Goal: Communication & Community: Connect with others

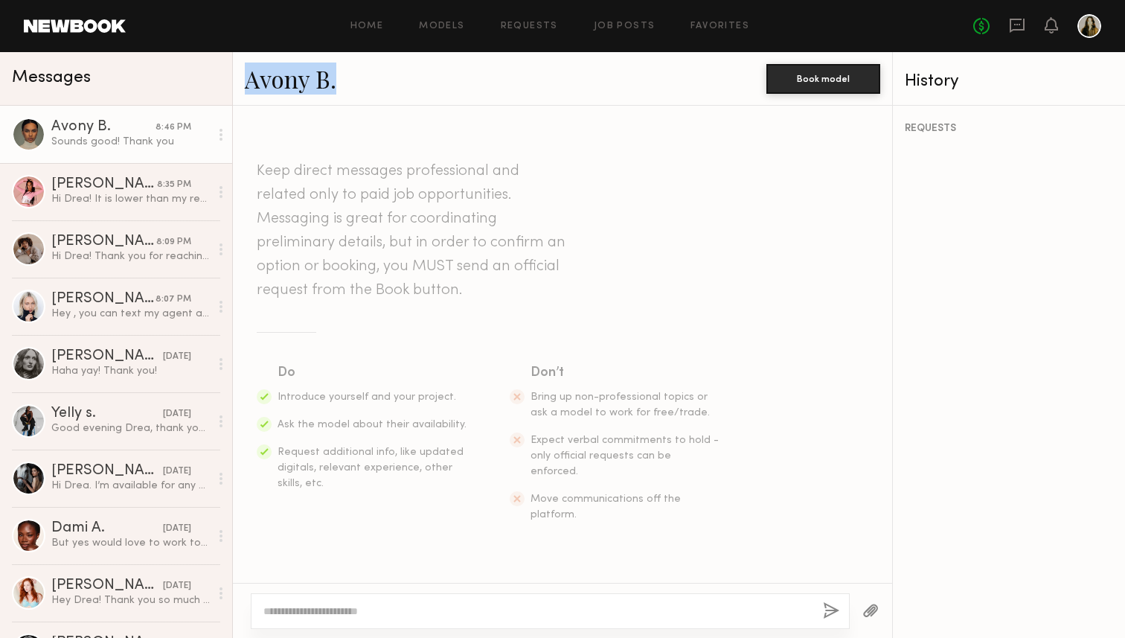
scroll to position [885, 0]
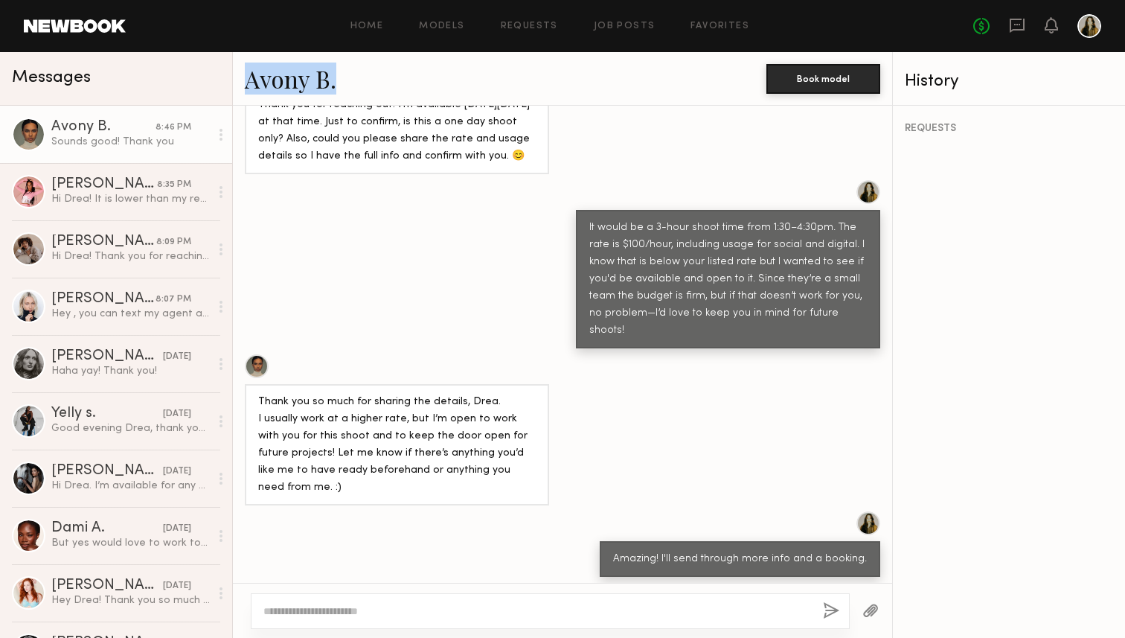
click at [138, 147] on div "Sounds good! Thank you" at bounding box center [130, 142] width 158 height 14
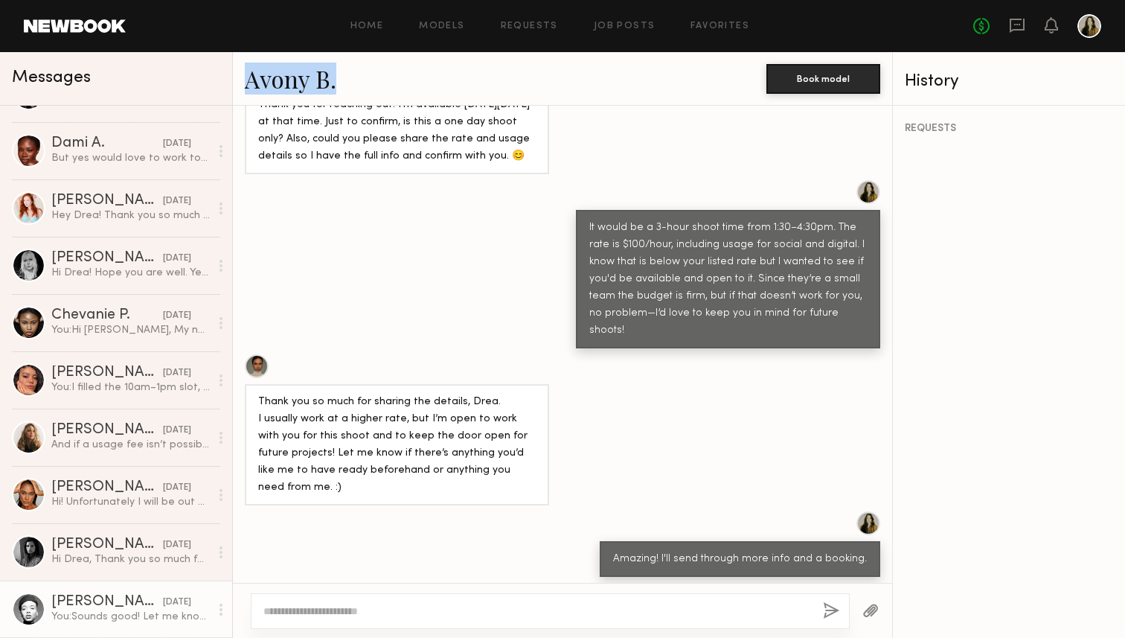
click at [120, 584] on link "[PERSON_NAME] [DATE] You: Sounds good! Let me know and I'll keep you bookmarked…" at bounding box center [116, 608] width 232 height 57
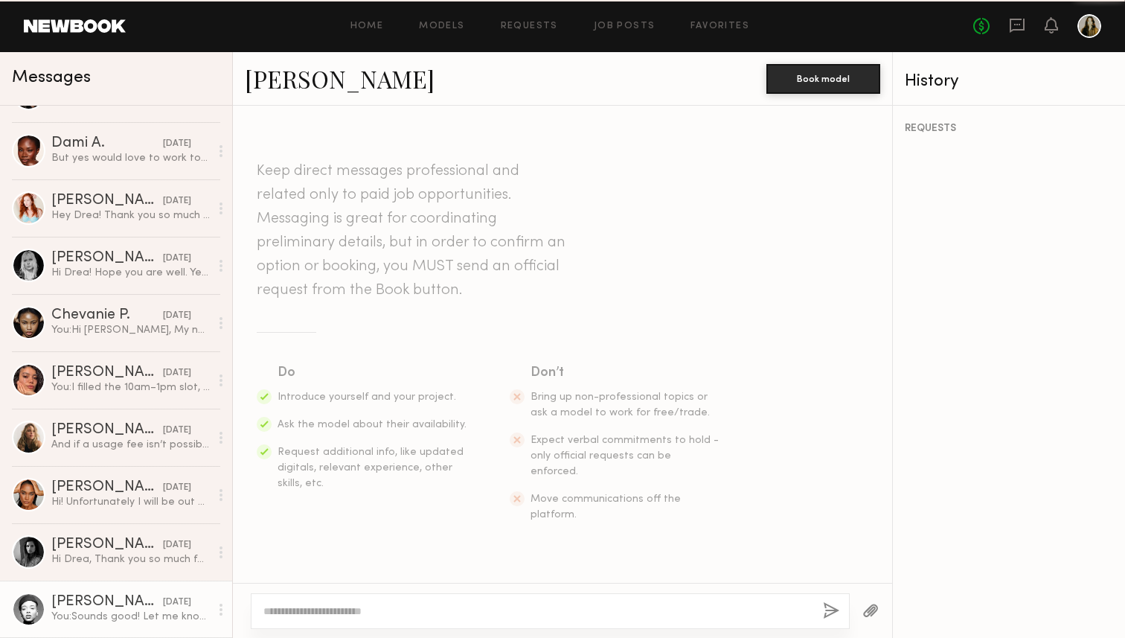
scroll to position [643, 0]
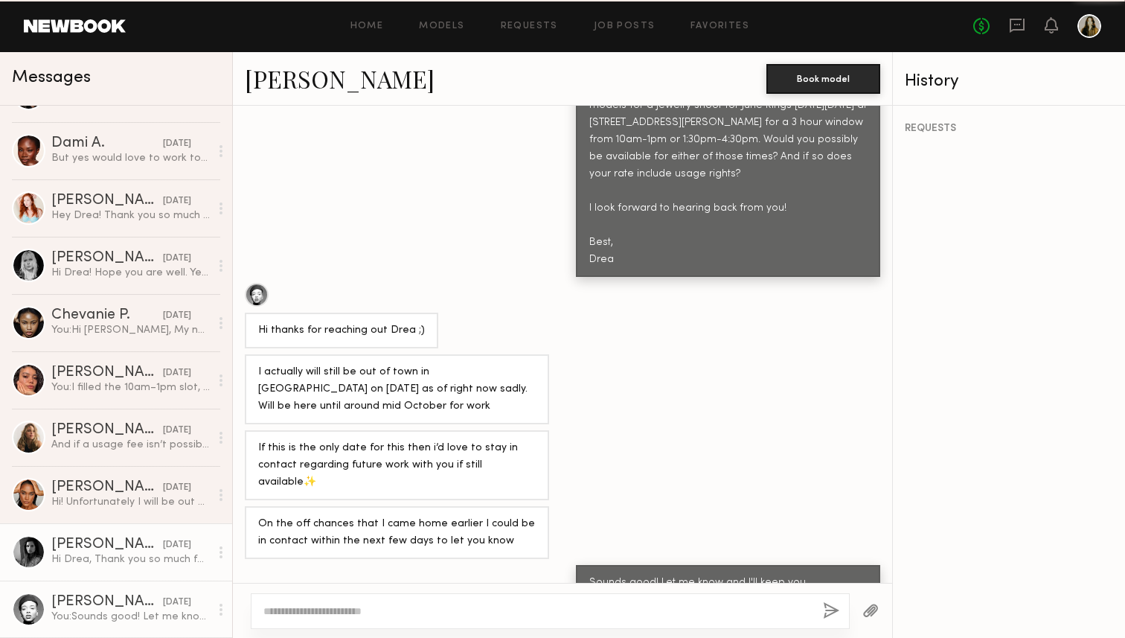
click at [123, 555] on div "Hi Drea, Thank you so much for reaching out! The June Rings project sounds beau…" at bounding box center [130, 559] width 158 height 14
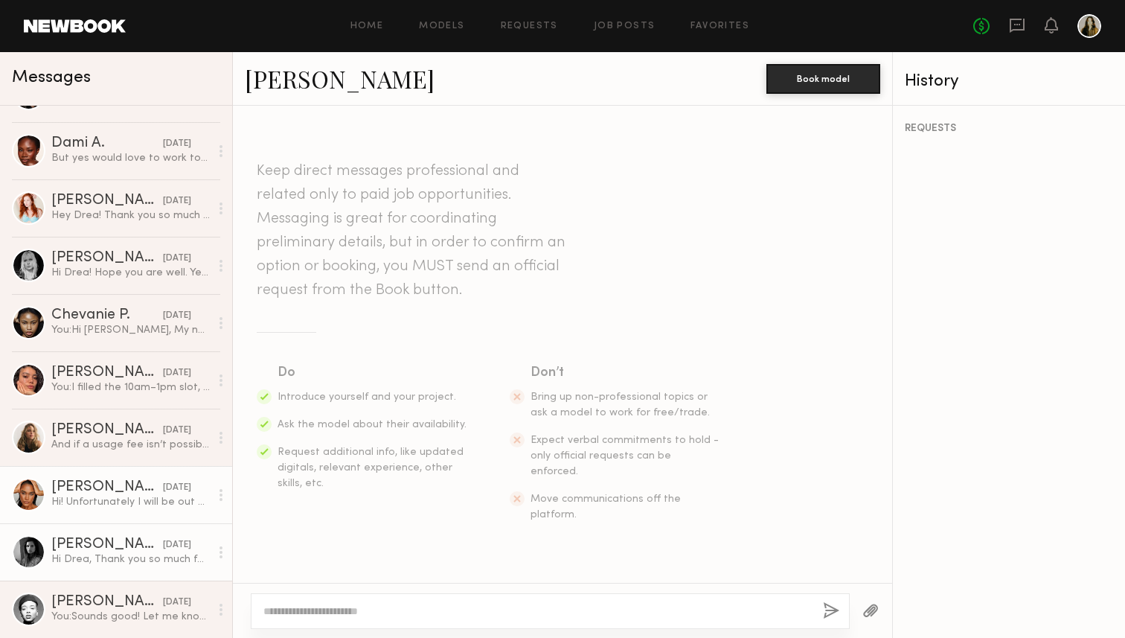
scroll to position [532, 0]
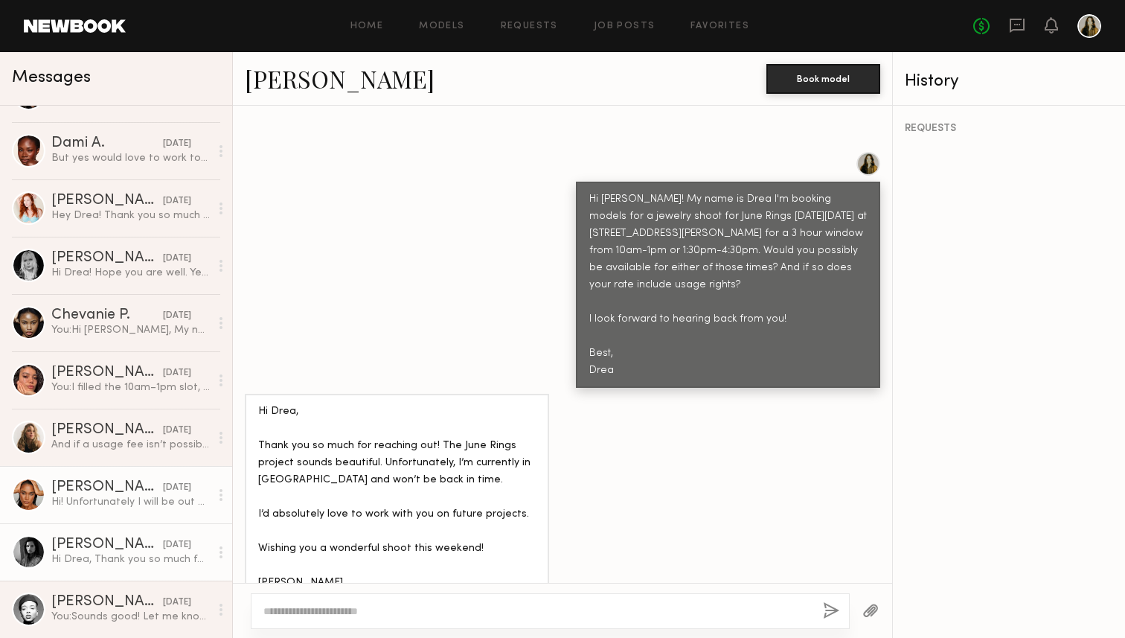
click at [122, 493] on div "[PERSON_NAME]" at bounding box center [107, 487] width 112 height 15
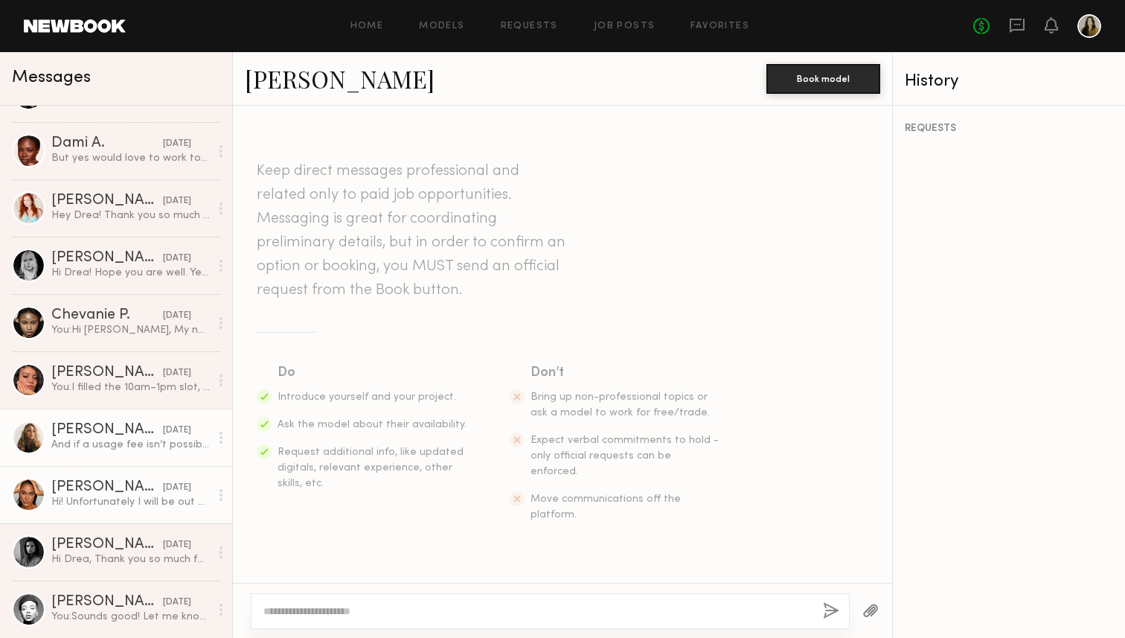
scroll to position [361, 0]
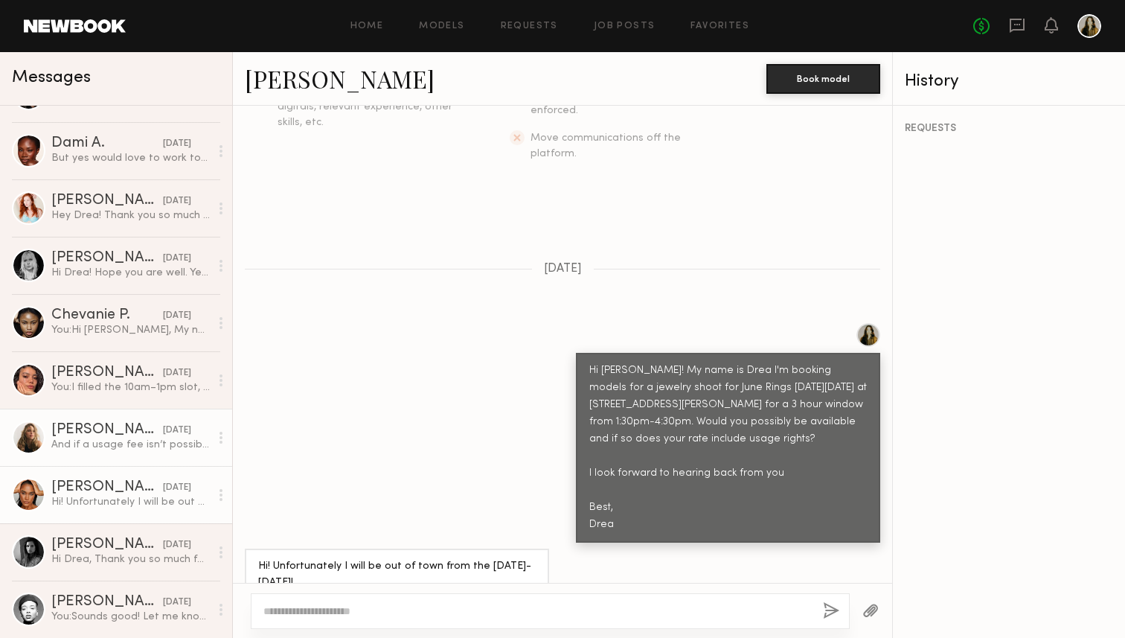
click at [121, 422] on link "Leigh D. yesterday And if a usage fee isn’t possible, that’s ok too!" at bounding box center [116, 436] width 232 height 57
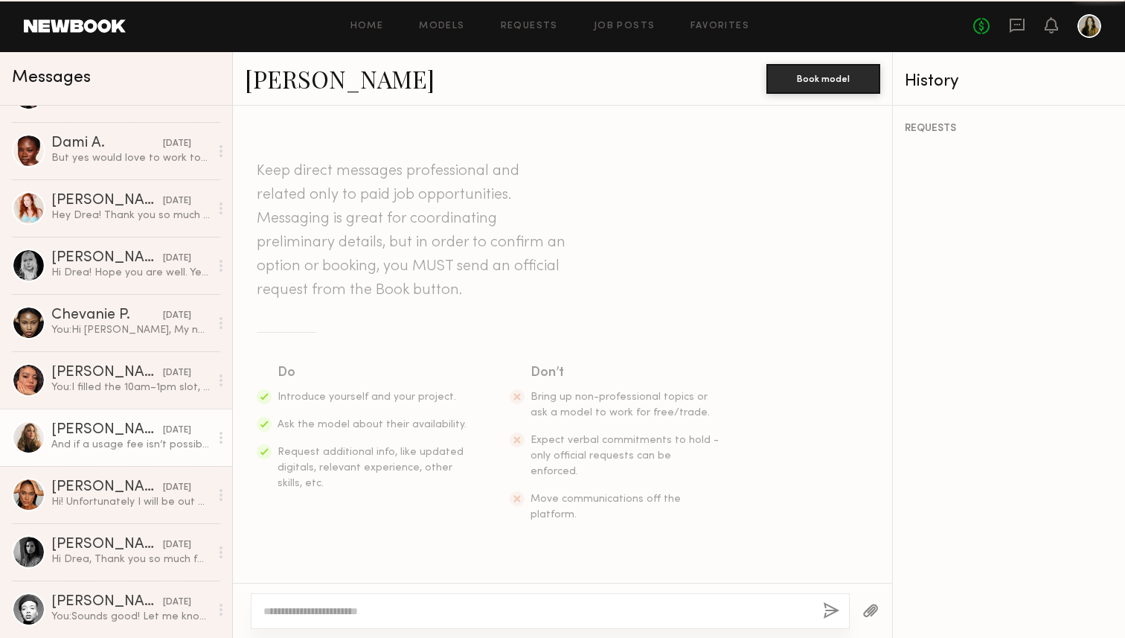
scroll to position [678, 0]
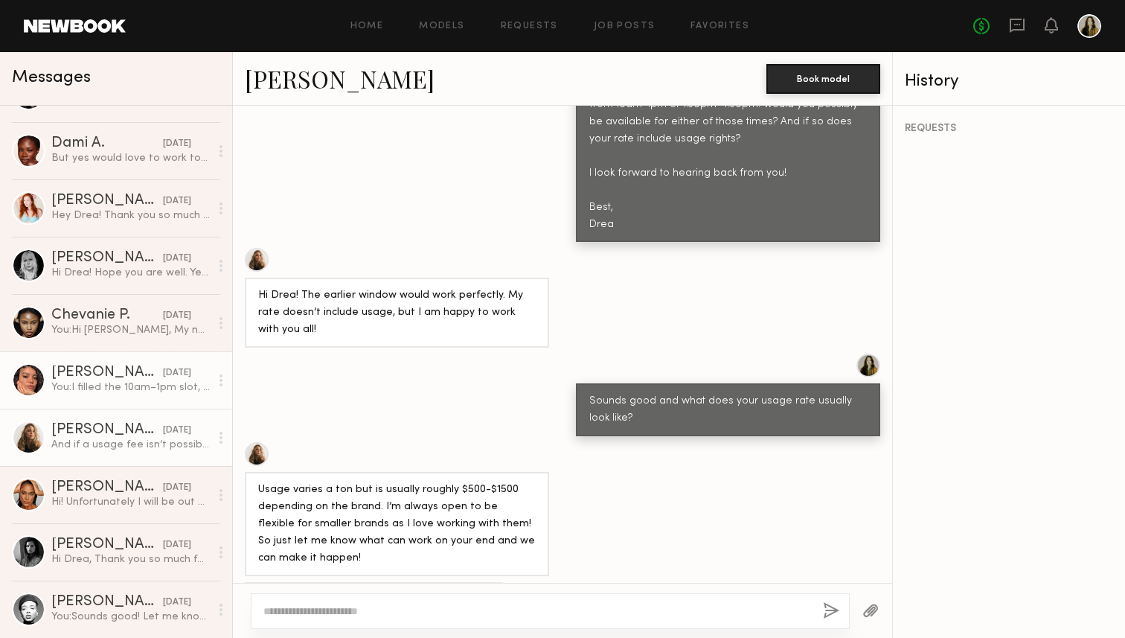
click at [124, 373] on div "Kelianne M." at bounding box center [107, 372] width 112 height 15
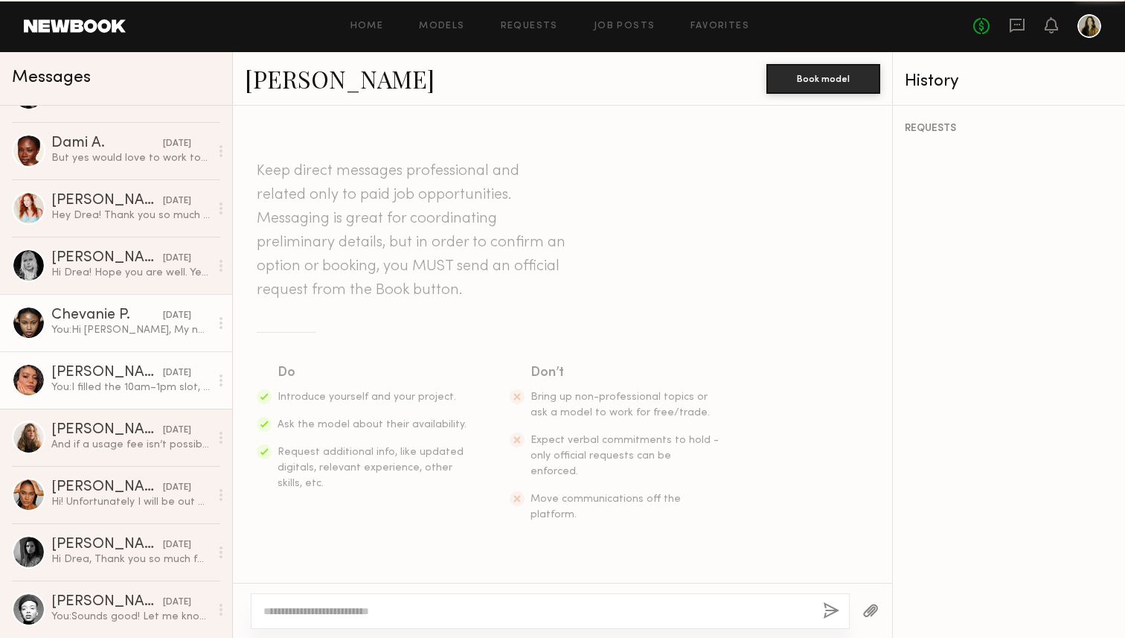
scroll to position [429, 0]
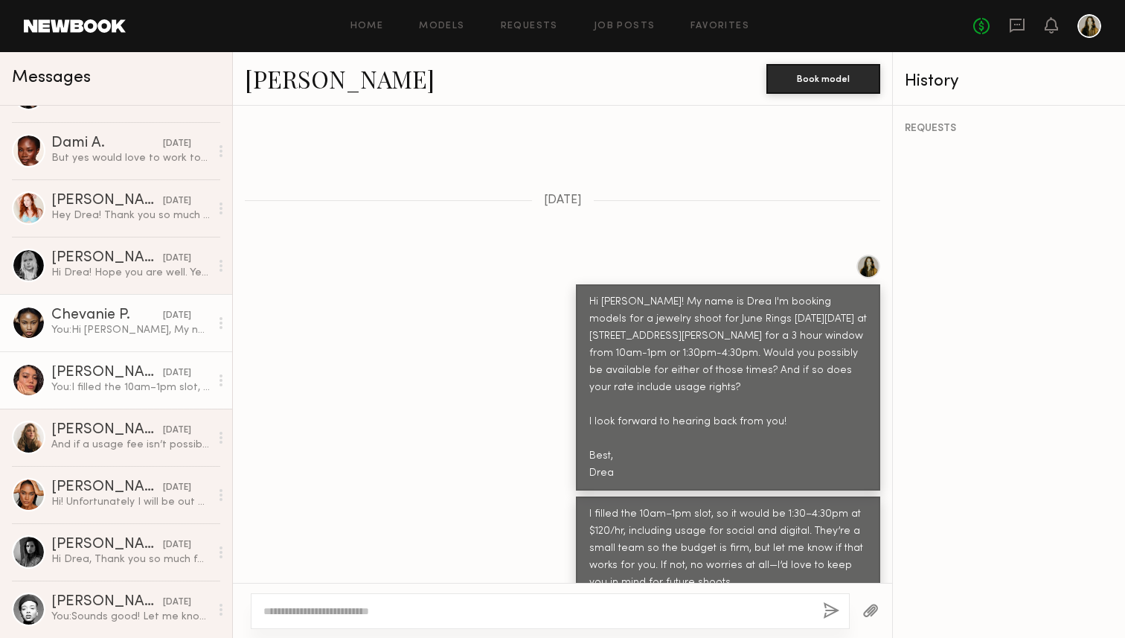
click at [125, 323] on div "You: Hi Chevanie, My name is Drea I’m booking models for a jewelry shoot with J…" at bounding box center [130, 330] width 158 height 14
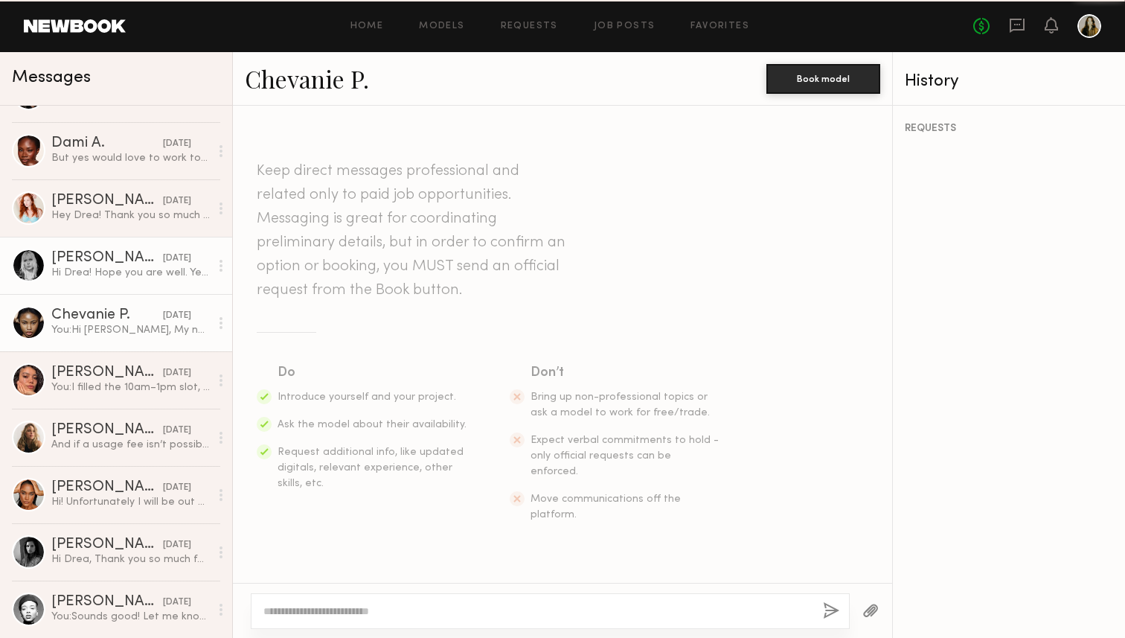
scroll to position [336, 0]
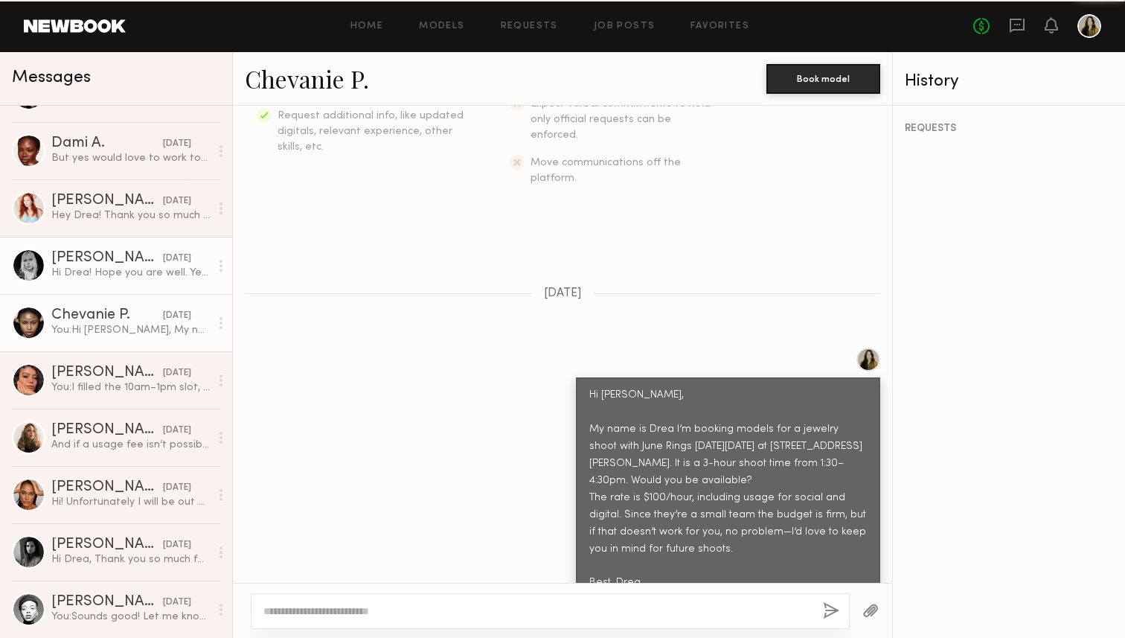
click at [124, 278] on div "Hi Drea! Hope you are well. Yes I’m available that day 10-1pm. Let me check wit…" at bounding box center [130, 273] width 158 height 14
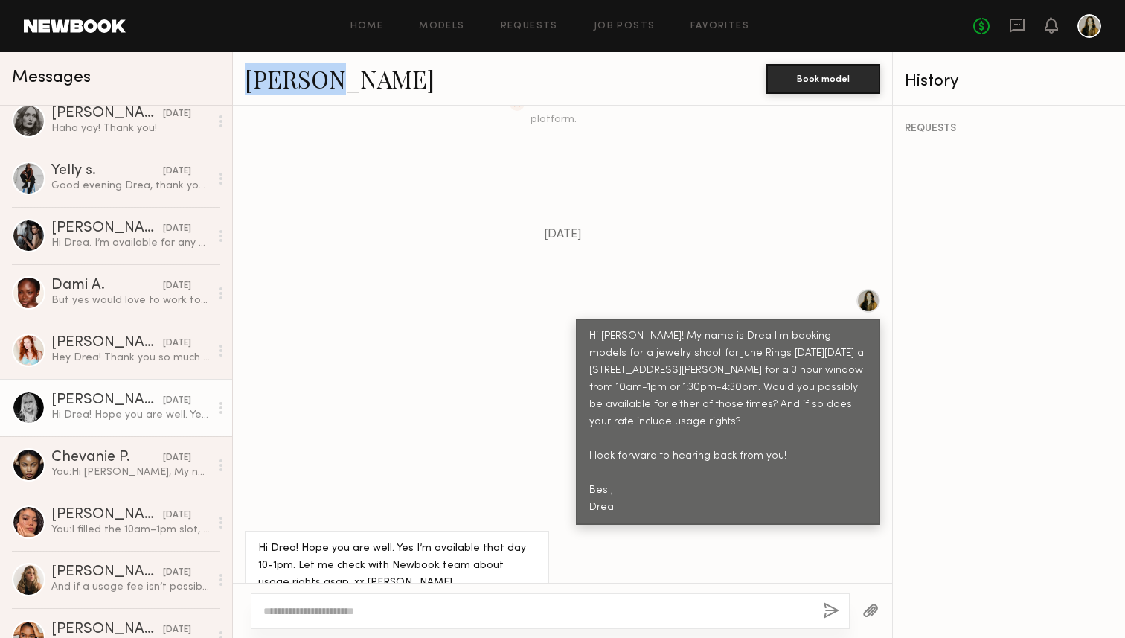
scroll to position [228, 0]
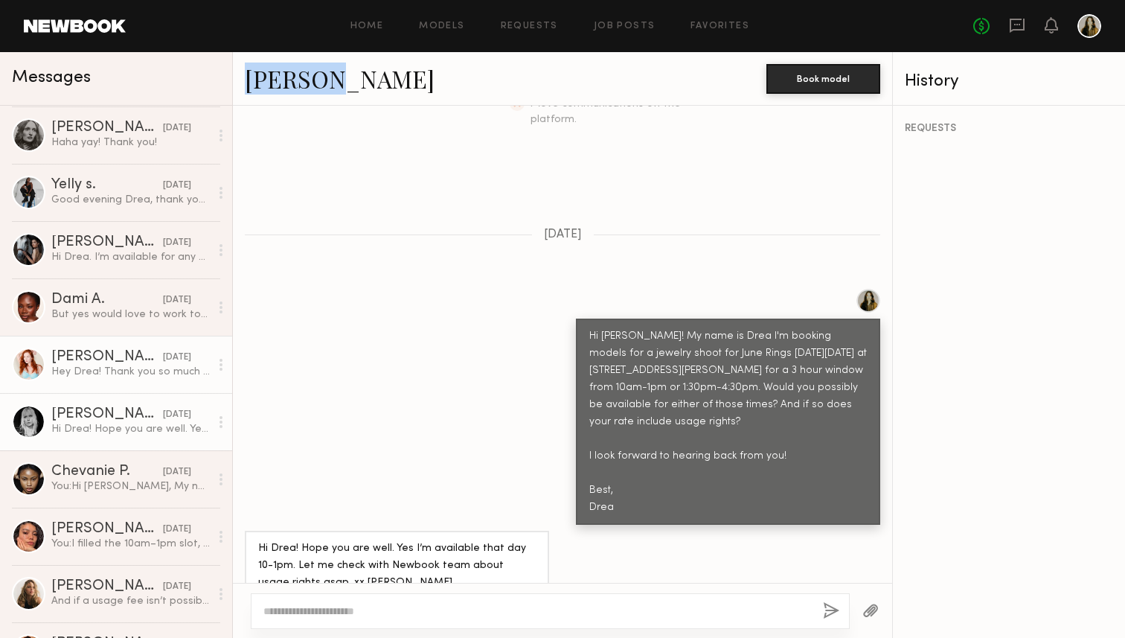
click at [92, 370] on div "Hey Drea! Thank you so much for getting back to me! I’d LOVE to be considered! …" at bounding box center [130, 372] width 158 height 14
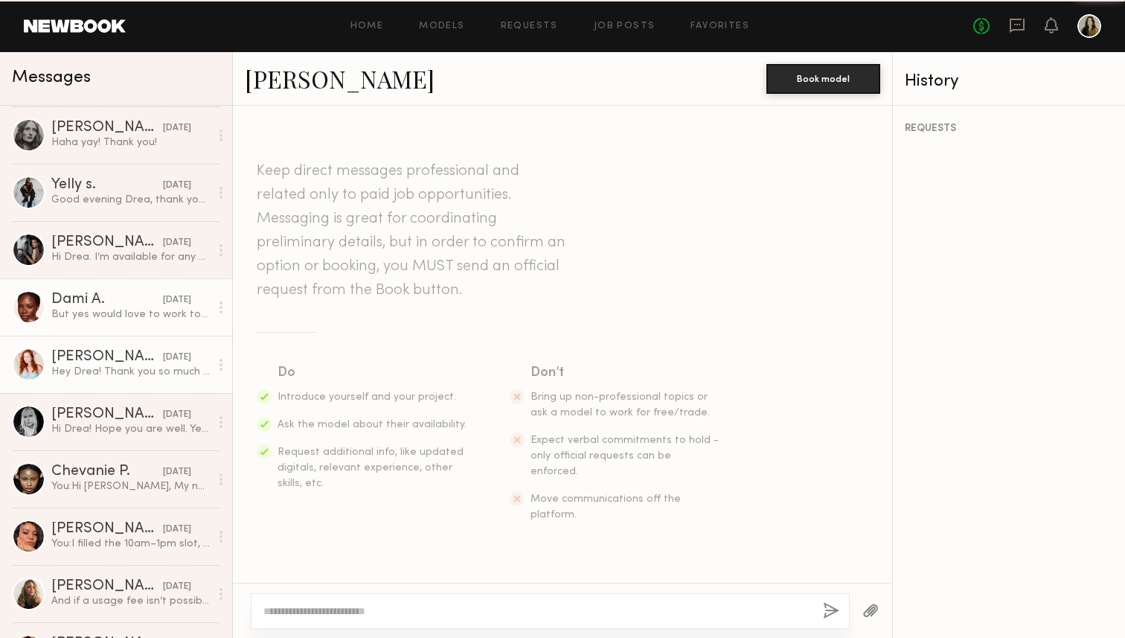
scroll to position [617, 0]
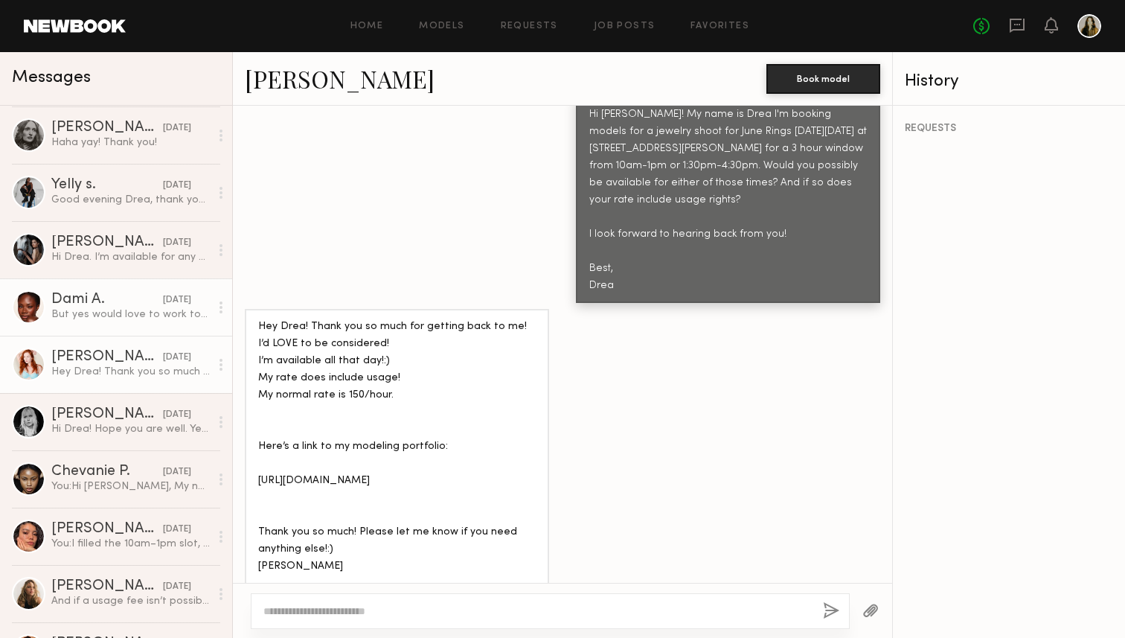
click at [92, 309] on div "But yes would love to work together in the future!" at bounding box center [130, 314] width 158 height 14
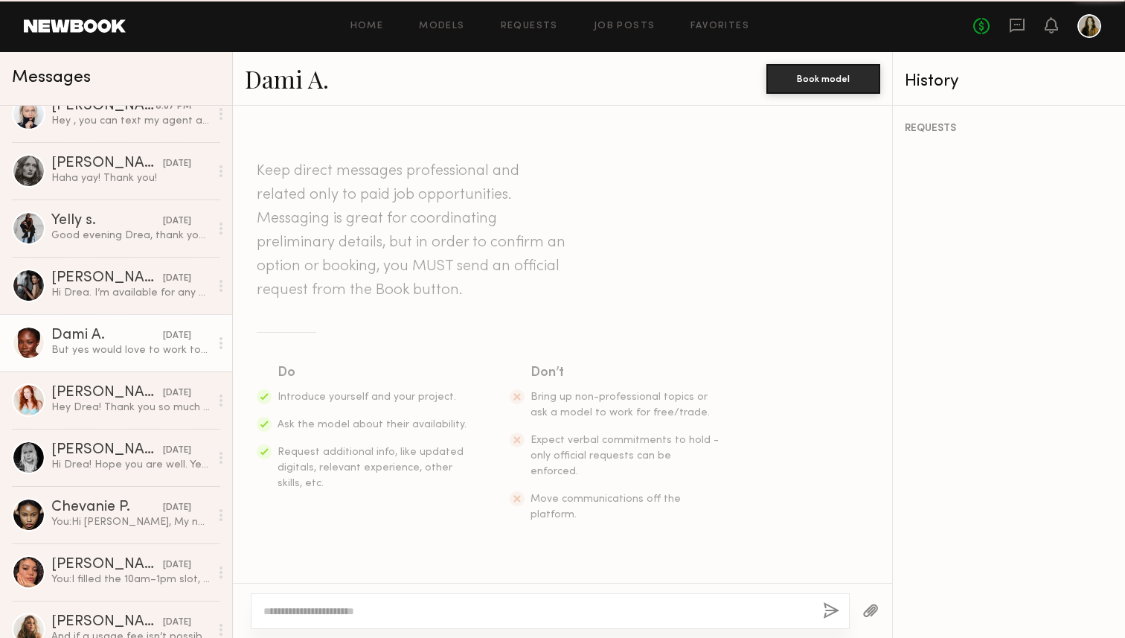
scroll to position [702, 0]
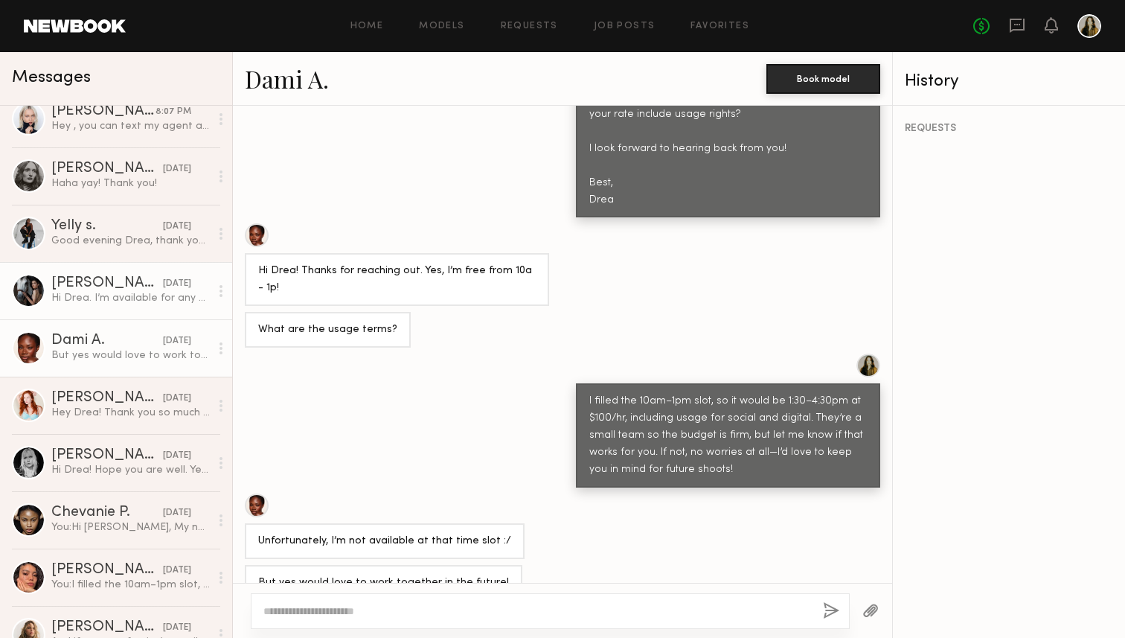
click at [101, 294] on div "Hi Drea. I’m available for any of these times. What is your usage terms regardi…" at bounding box center [130, 298] width 158 height 14
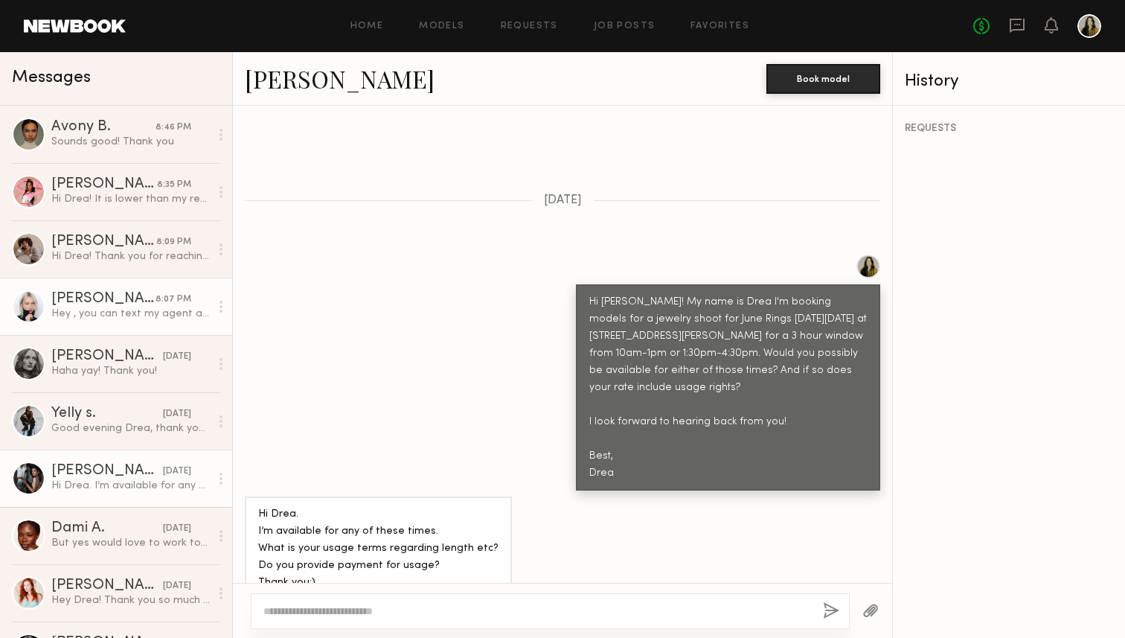
click at [108, 314] on div "Hey , you can text my agent and offer 150$ per hour , that’s should be fine wit…" at bounding box center [130, 314] width 158 height 14
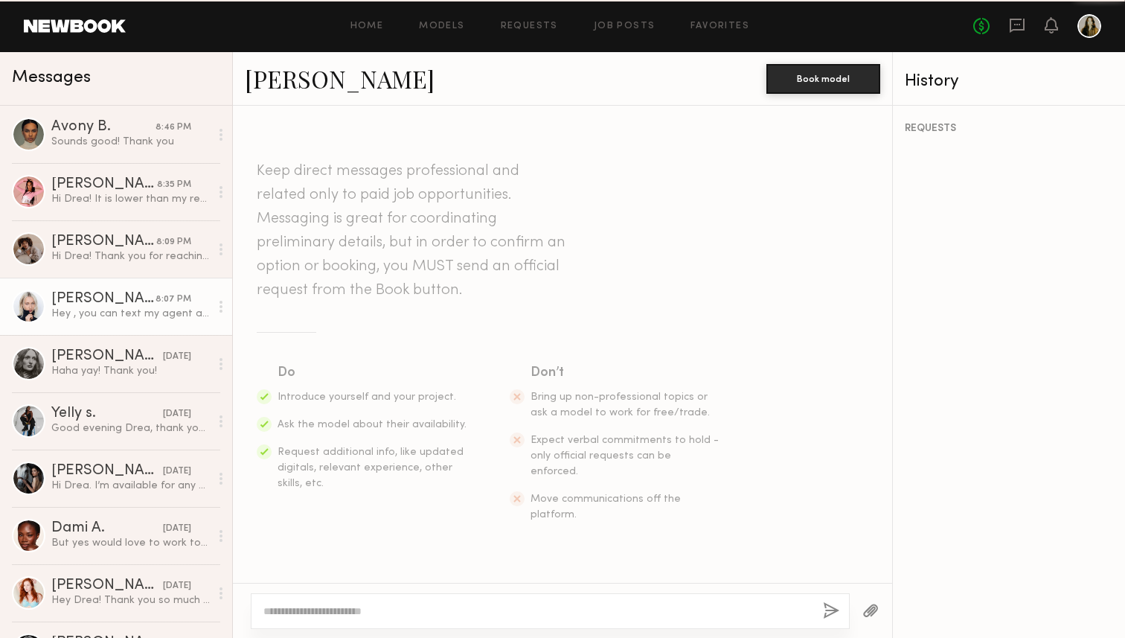
scroll to position [481, 0]
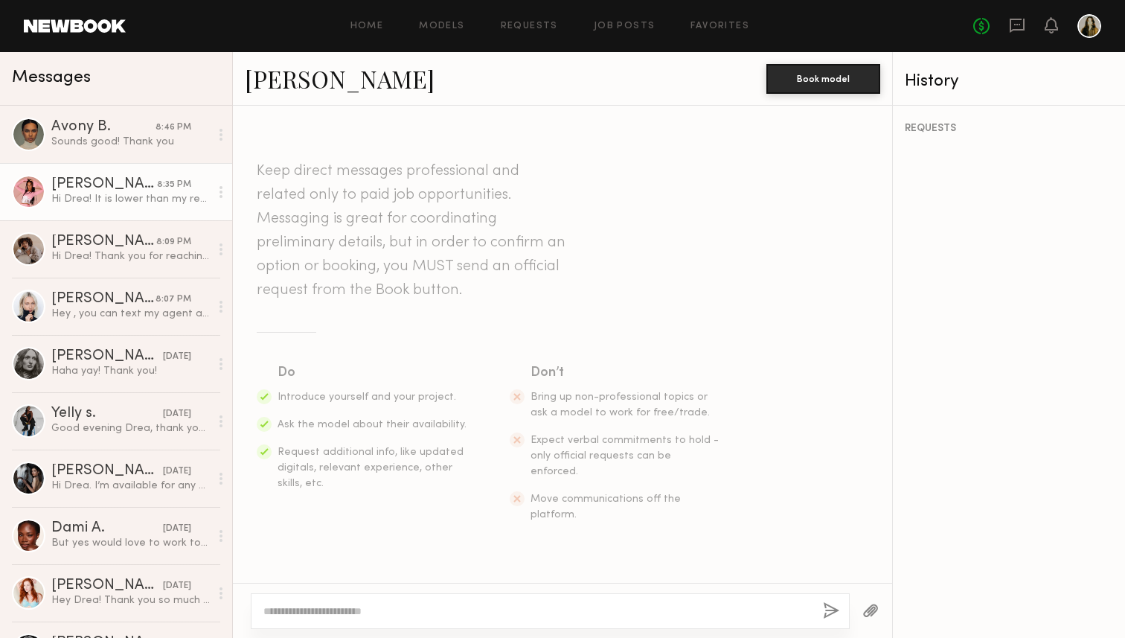
scroll to position [532, 0]
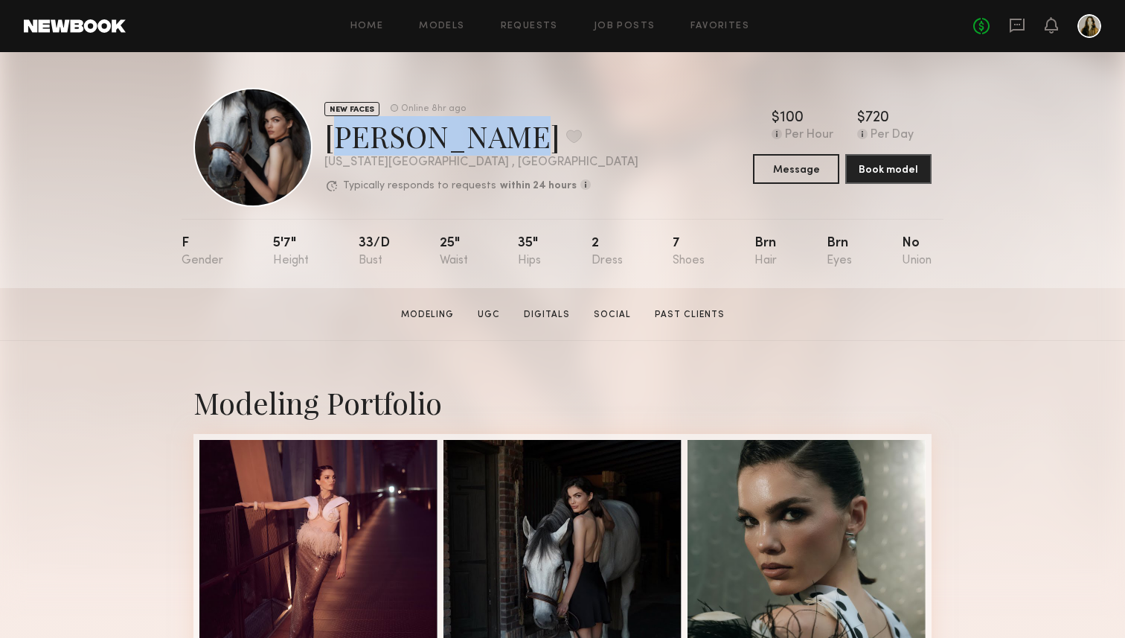
drag, startPoint x: 480, startPoint y: 144, endPoint x: 321, endPoint y: 142, distance: 159.2
click at [321, 142] on div "NEW FACES Online 8hr ago [PERSON_NAME] Favorite [US_STATE][GEOGRAPHIC_DATA] , […" at bounding box center [415, 147] width 445 height 119
copy div "[PERSON_NAME]"
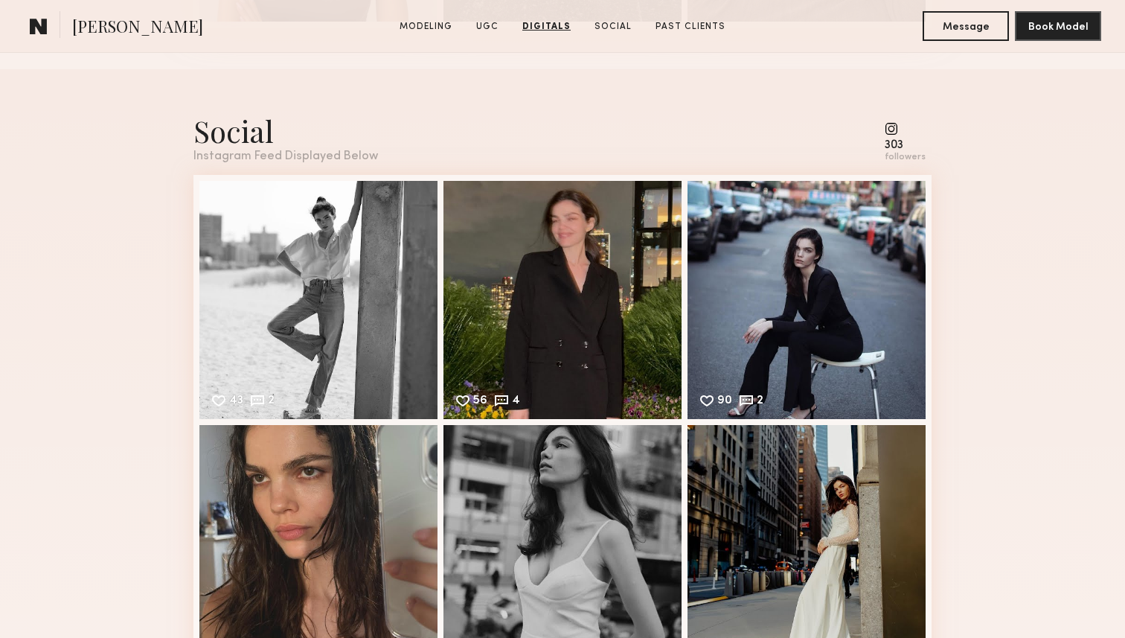
scroll to position [2713, 0]
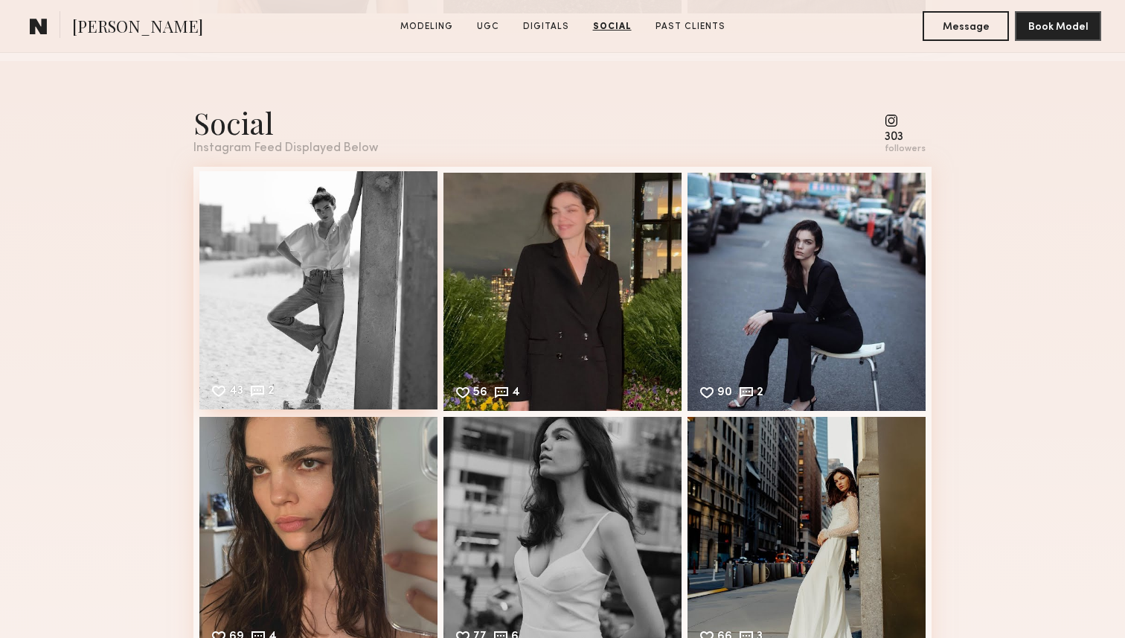
click at [295, 307] on div "43 2 Likes & comments displayed to show model’s engagement" at bounding box center [318, 290] width 238 height 238
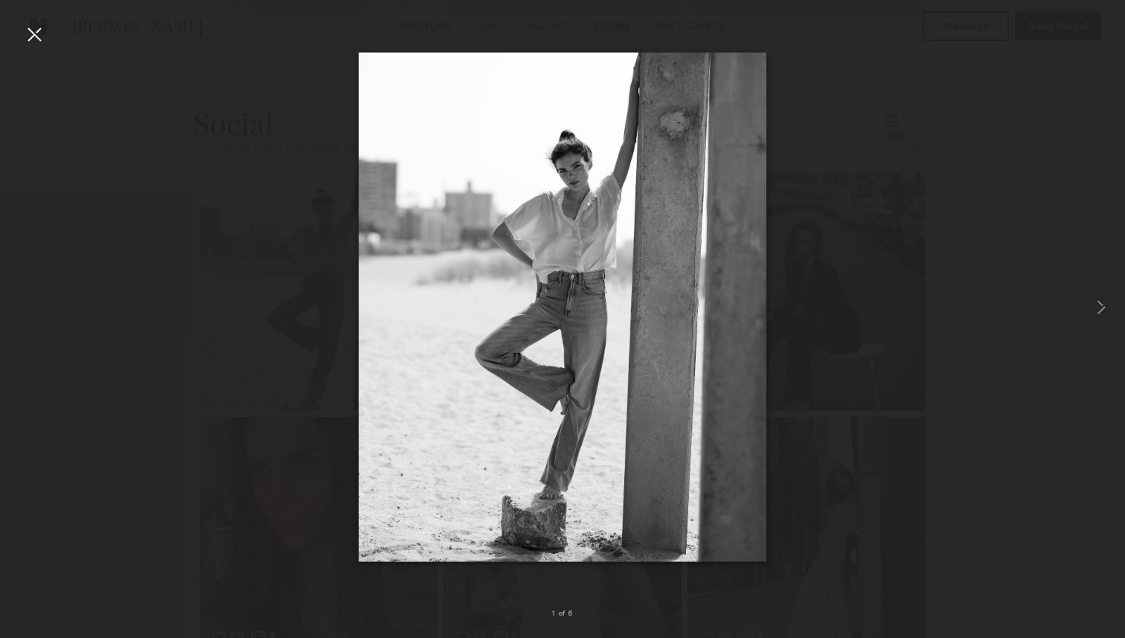
scroll to position [3039, 0]
click at [987, 317] on div at bounding box center [562, 307] width 1125 height 566
click at [972, 224] on div at bounding box center [562, 307] width 1125 height 566
click at [37, 29] on div at bounding box center [34, 34] width 24 height 24
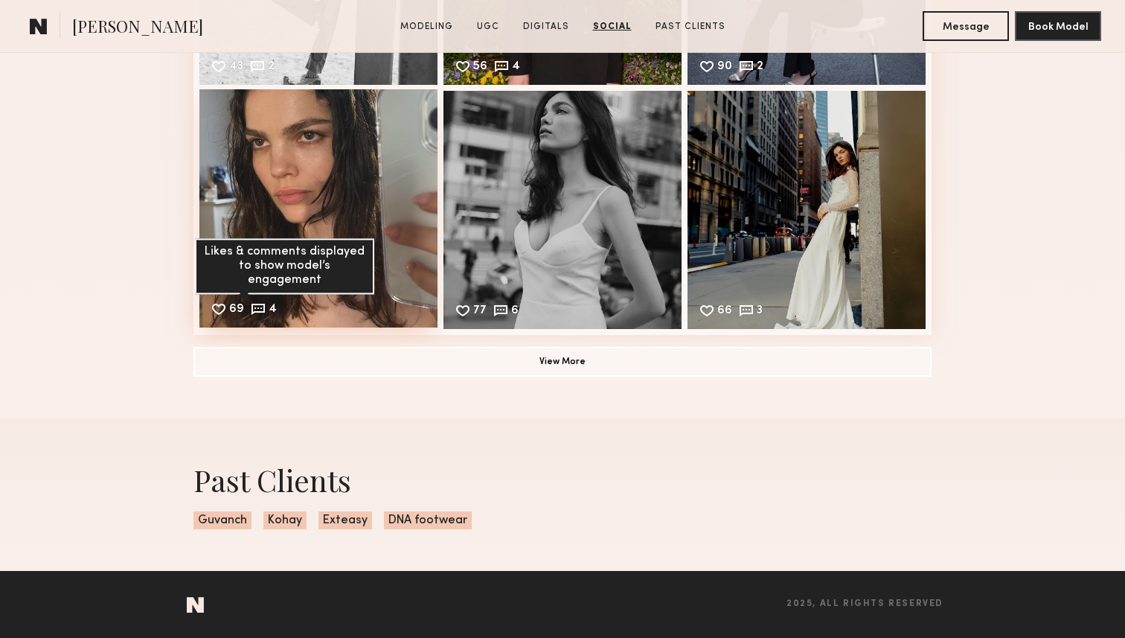
click at [231, 308] on div "69" at bounding box center [236, 310] width 15 height 13
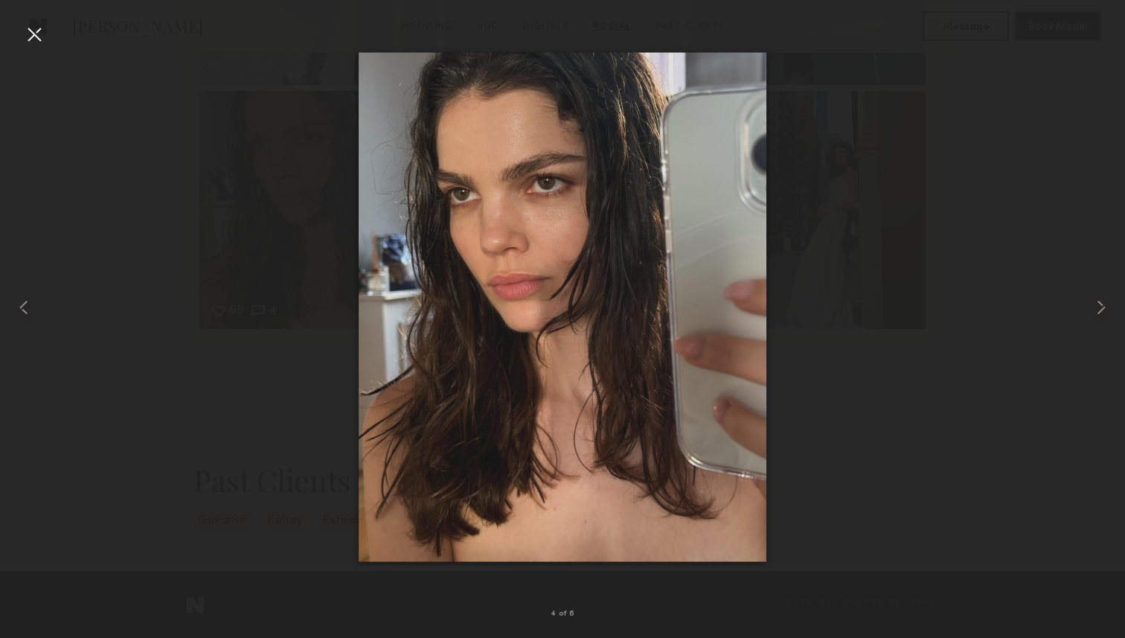
click at [31, 33] on div at bounding box center [34, 34] width 24 height 24
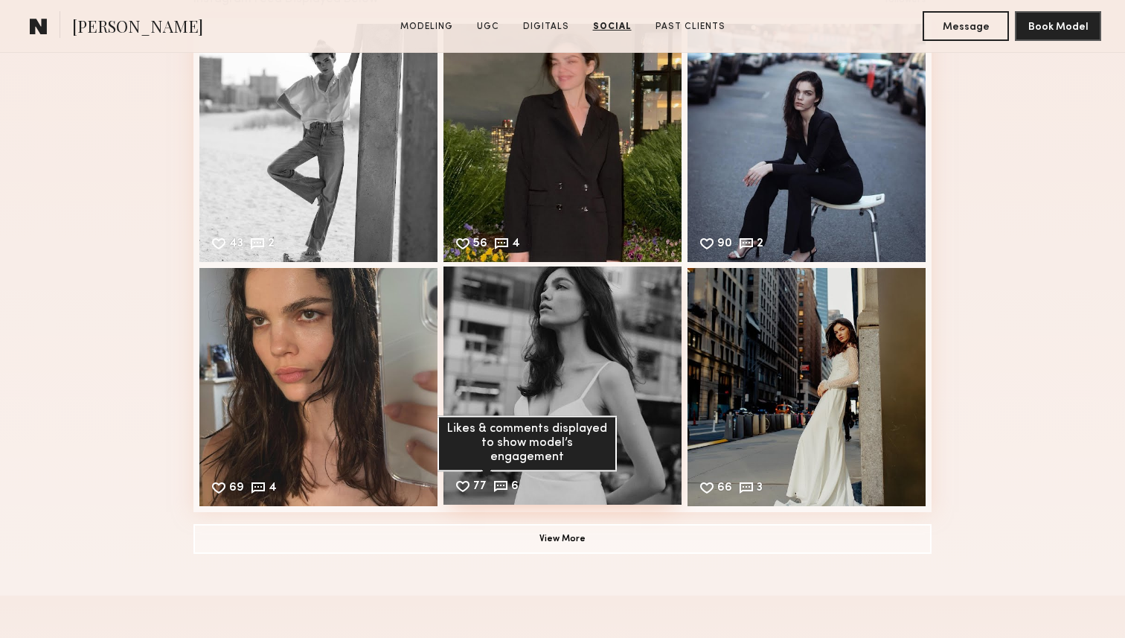
scroll to position [2856, 0]
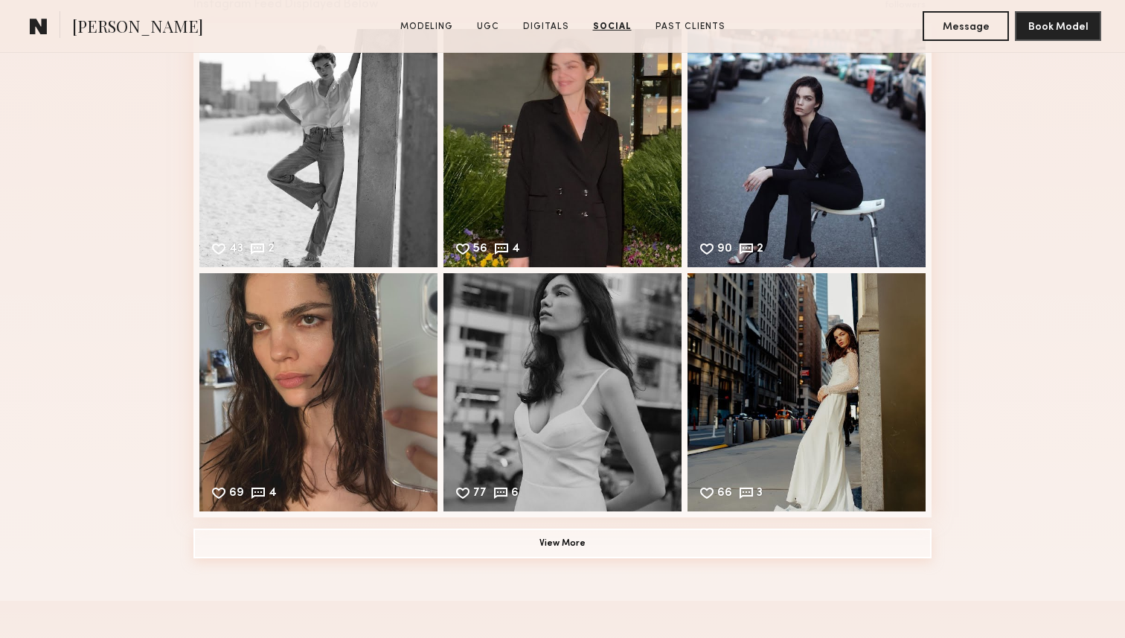
click at [591, 536] on button "View More" at bounding box center [562, 543] width 738 height 30
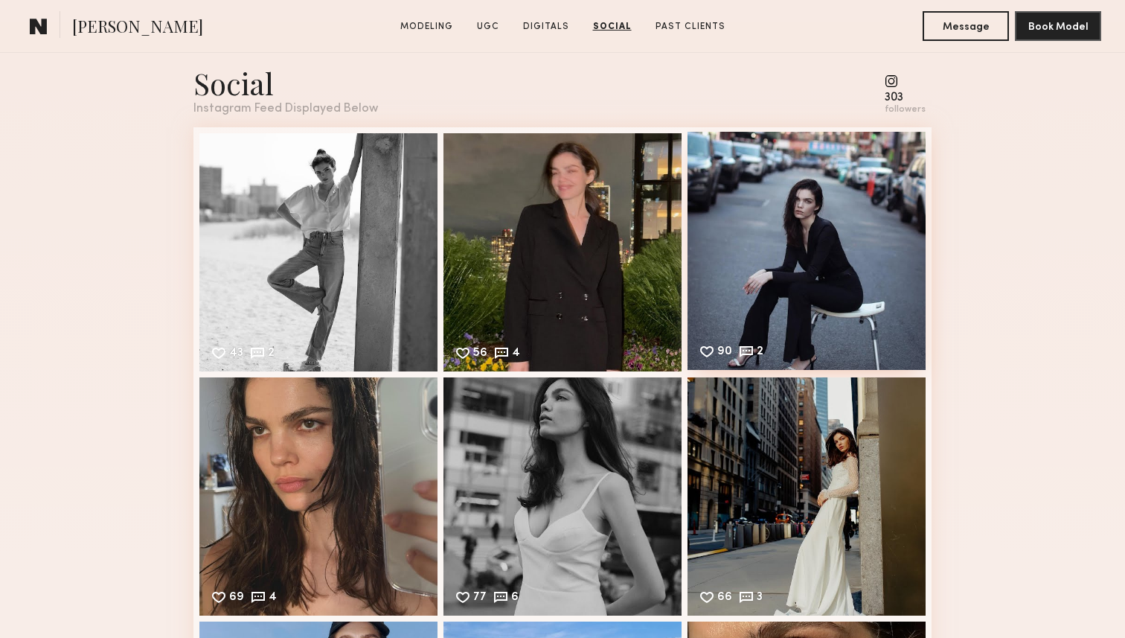
scroll to position [2677, 0]
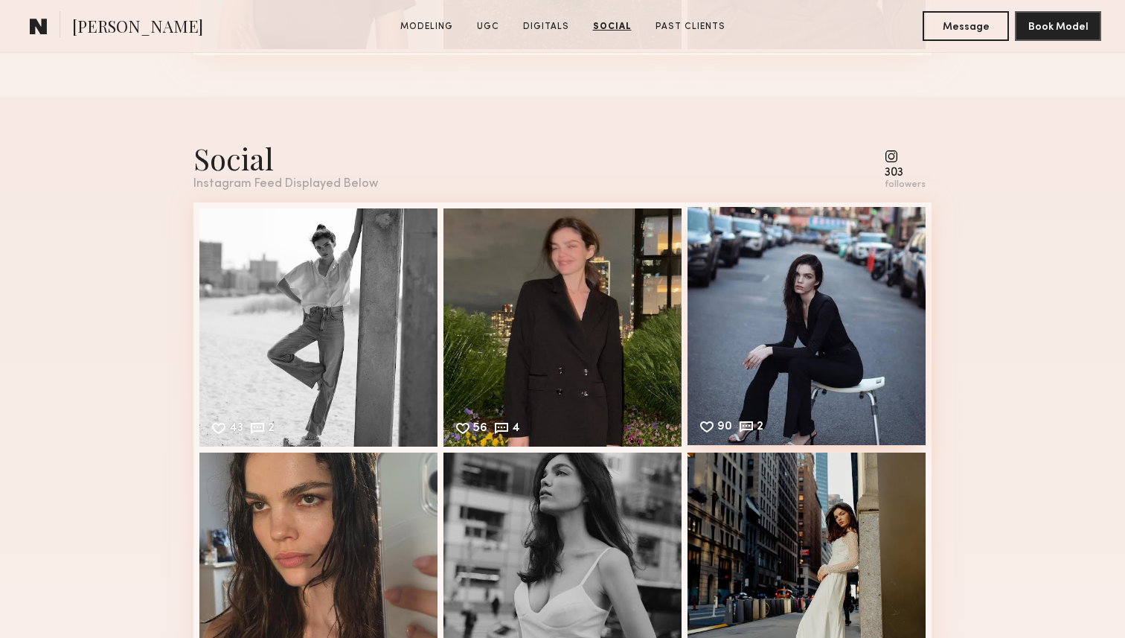
click at [794, 282] on div "90 2 Likes & comments displayed to show model’s engagement" at bounding box center [806, 326] width 238 height 238
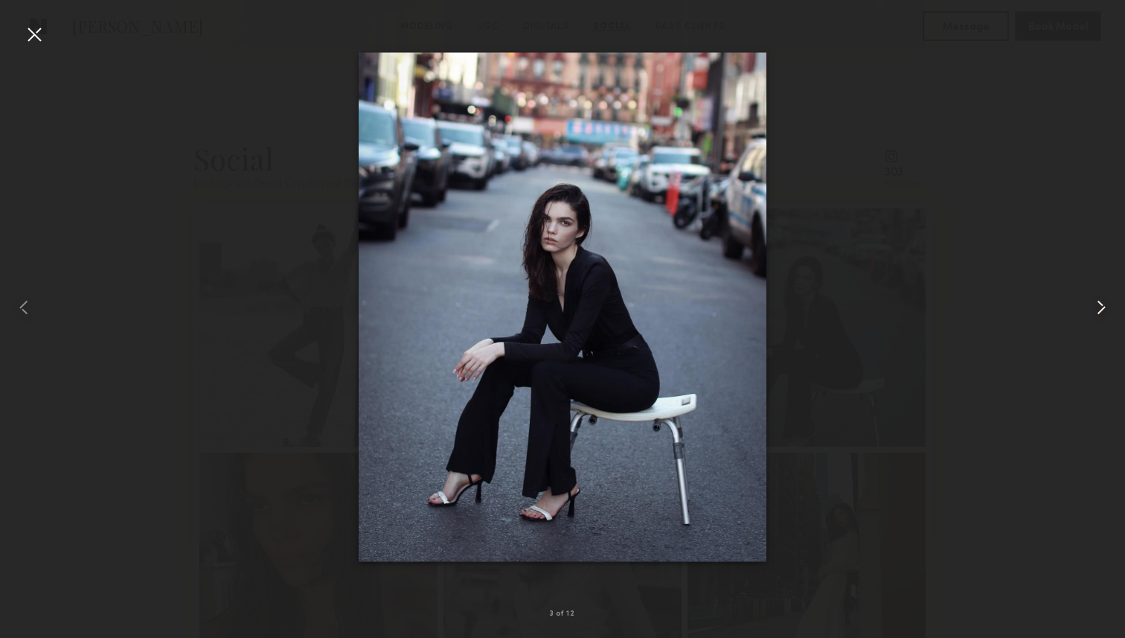
click at [1091, 554] on div at bounding box center [1102, 307] width 45 height 566
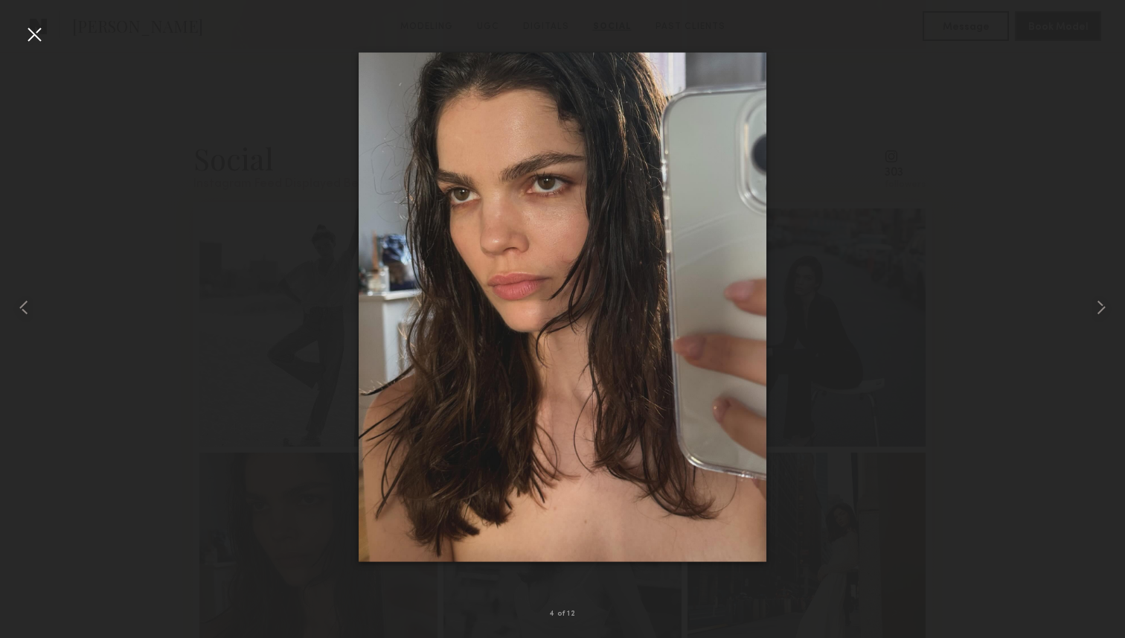
click at [41, 33] on div at bounding box center [34, 34] width 24 height 24
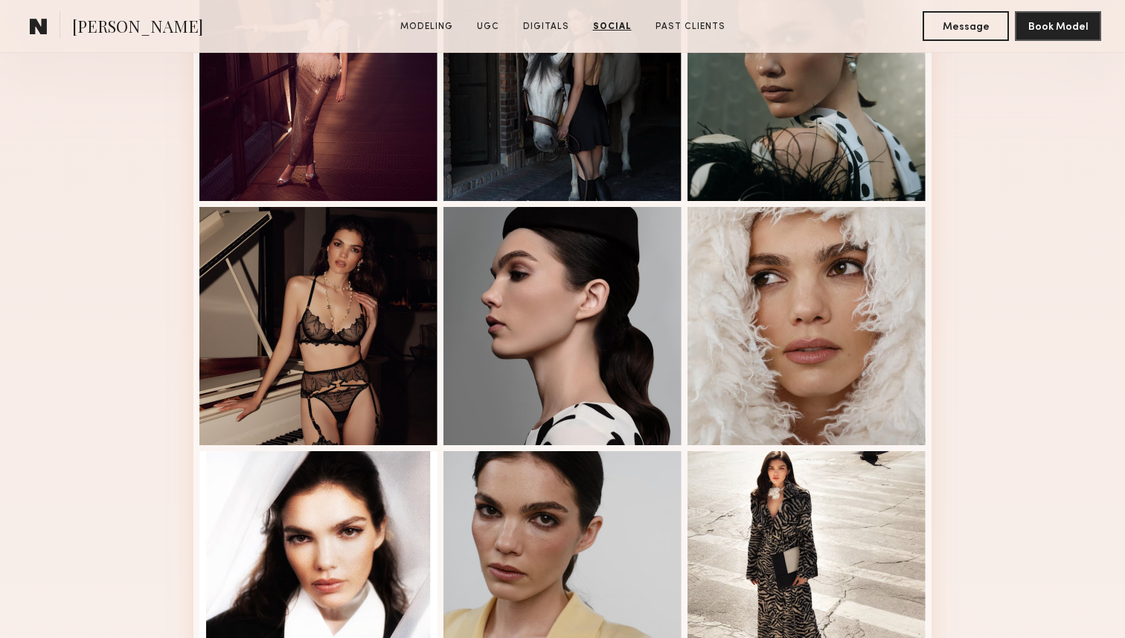
scroll to position [0, 0]
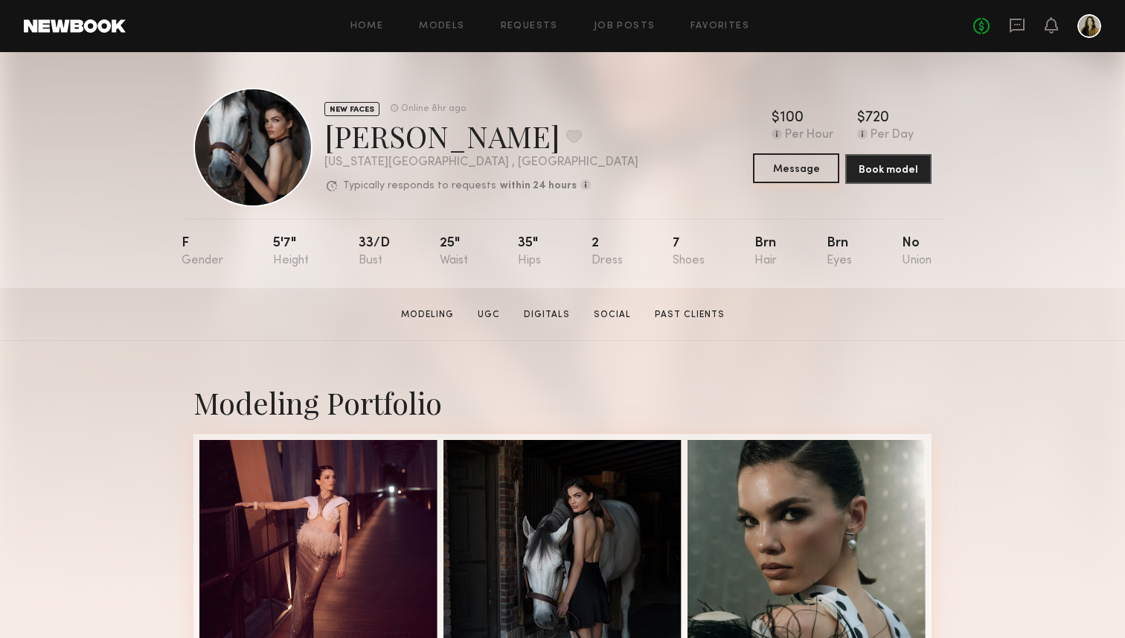
click at [774, 173] on button "Message" at bounding box center [796, 168] width 86 height 30
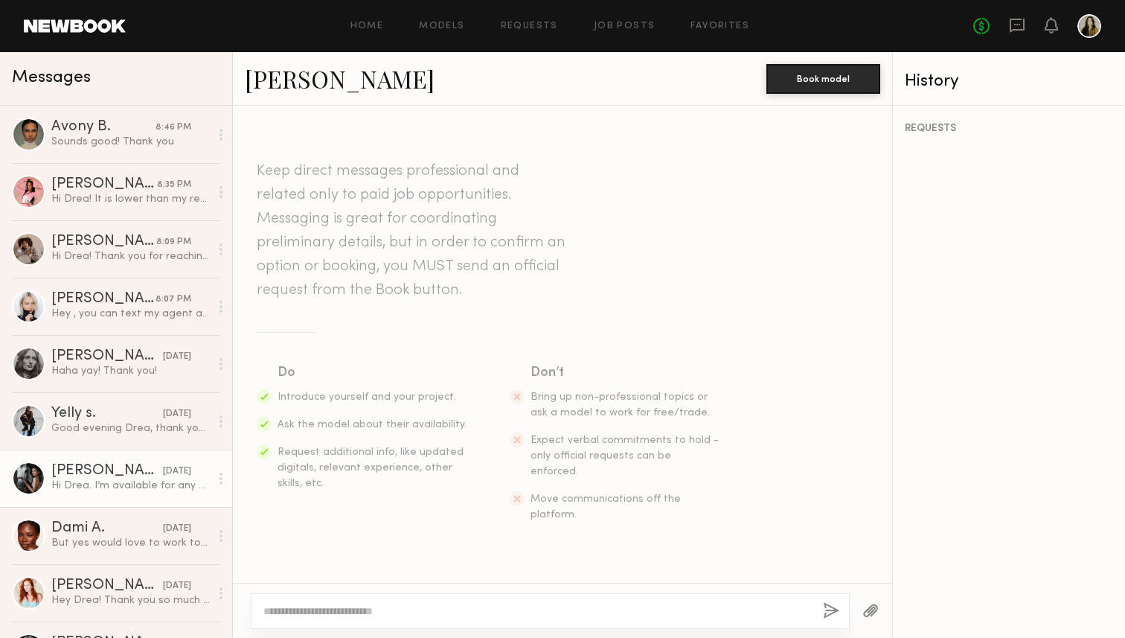
click at [262, 89] on link "[PERSON_NAME]" at bounding box center [340, 78] width 190 height 32
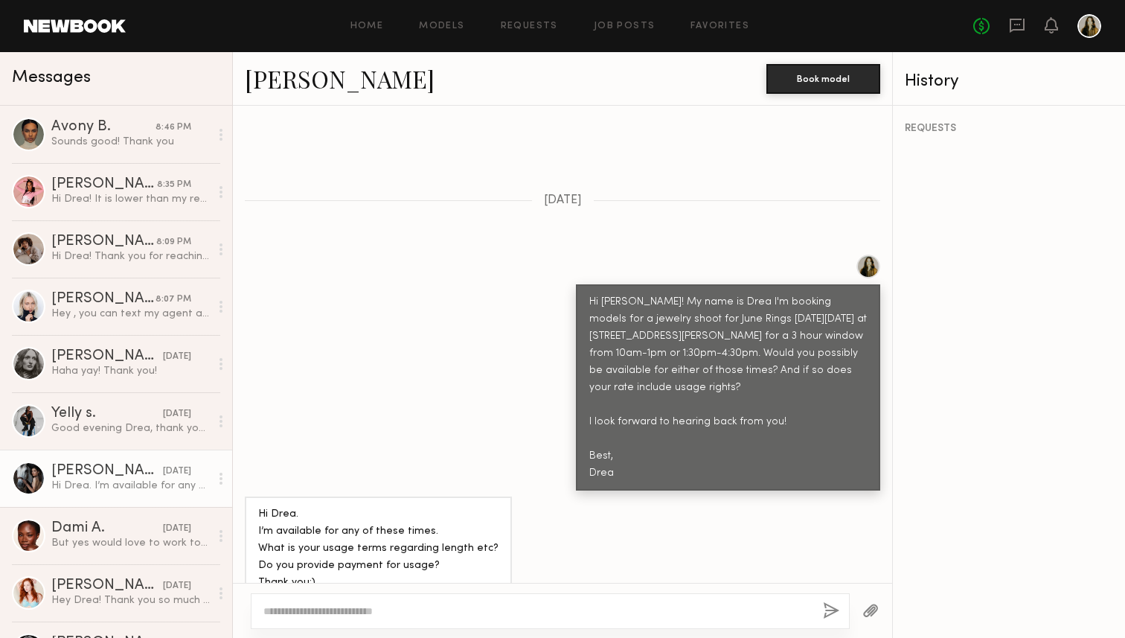
click at [506, 601] on div at bounding box center [550, 611] width 599 height 36
click at [434, 604] on textarea at bounding box center [537, 610] width 548 height 15
paste textarea "**********"
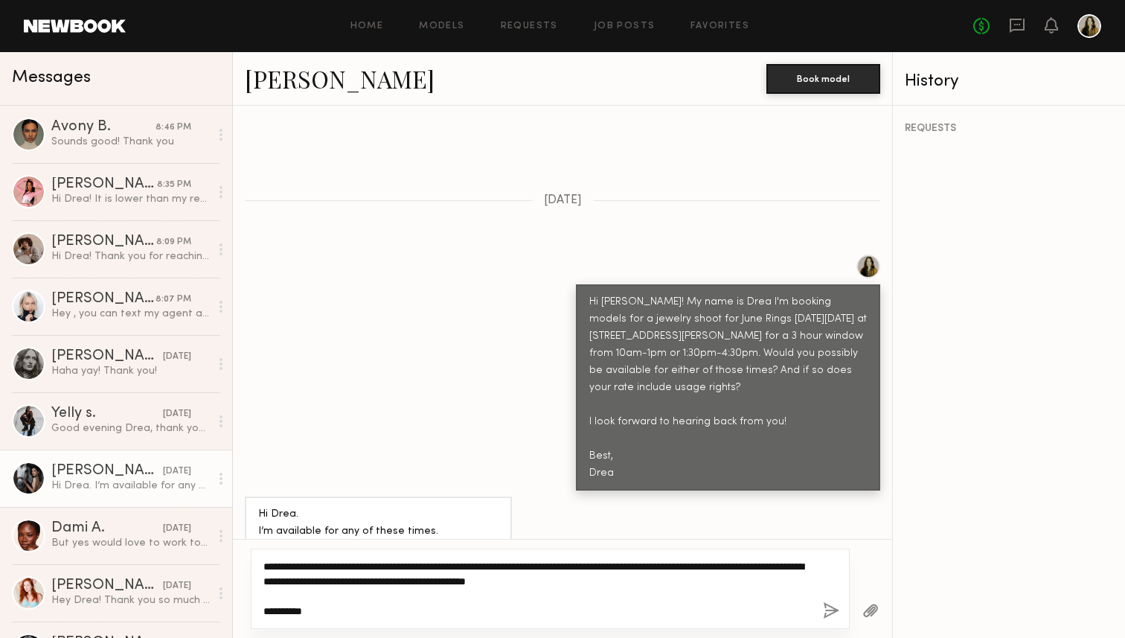
scroll to position [473, 0]
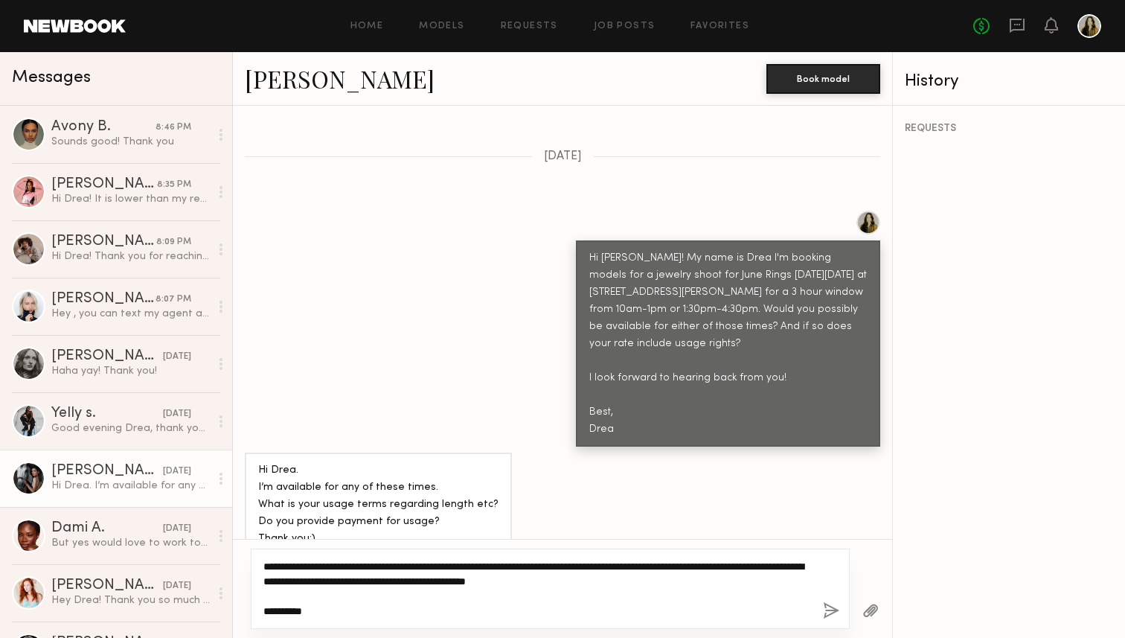
click at [443, 612] on textarea "**********" at bounding box center [537, 589] width 548 height 60
drag, startPoint x: 402, startPoint y: 615, endPoint x: 245, endPoint y: 606, distance: 158.0
click at [245, 606] on div "**********" at bounding box center [562, 588] width 659 height 99
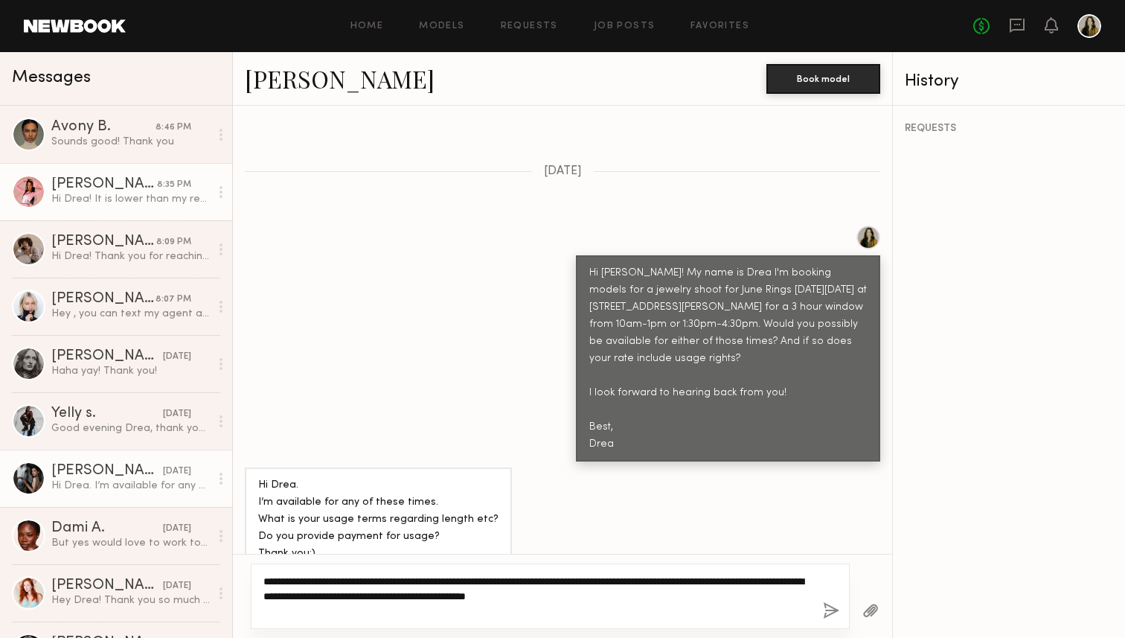
scroll to position [443, 0]
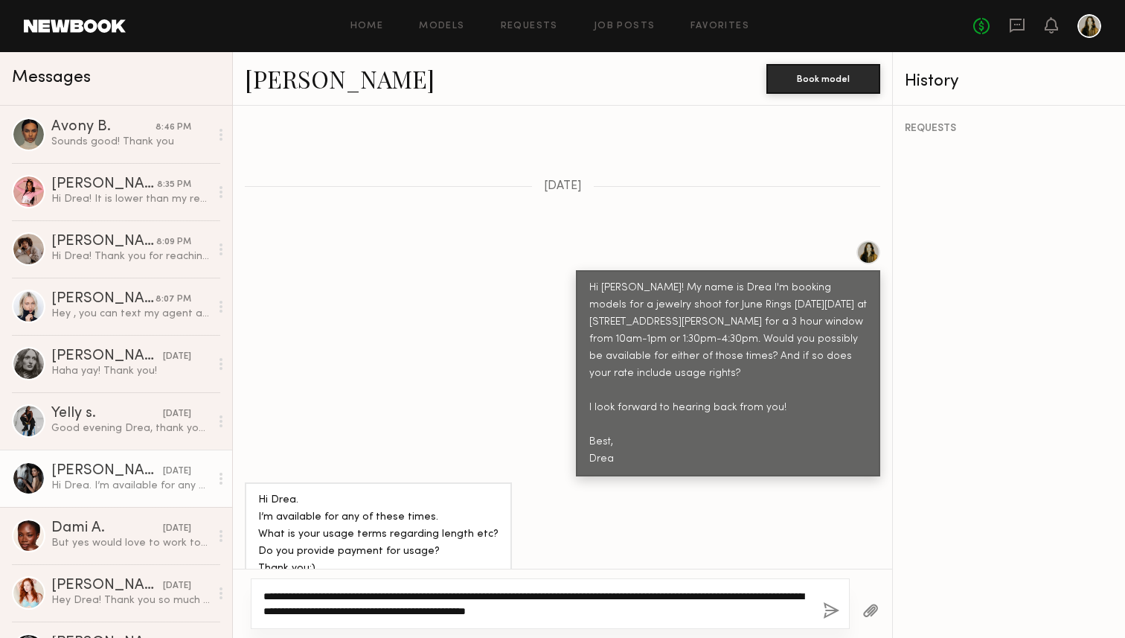
type textarea "**********"
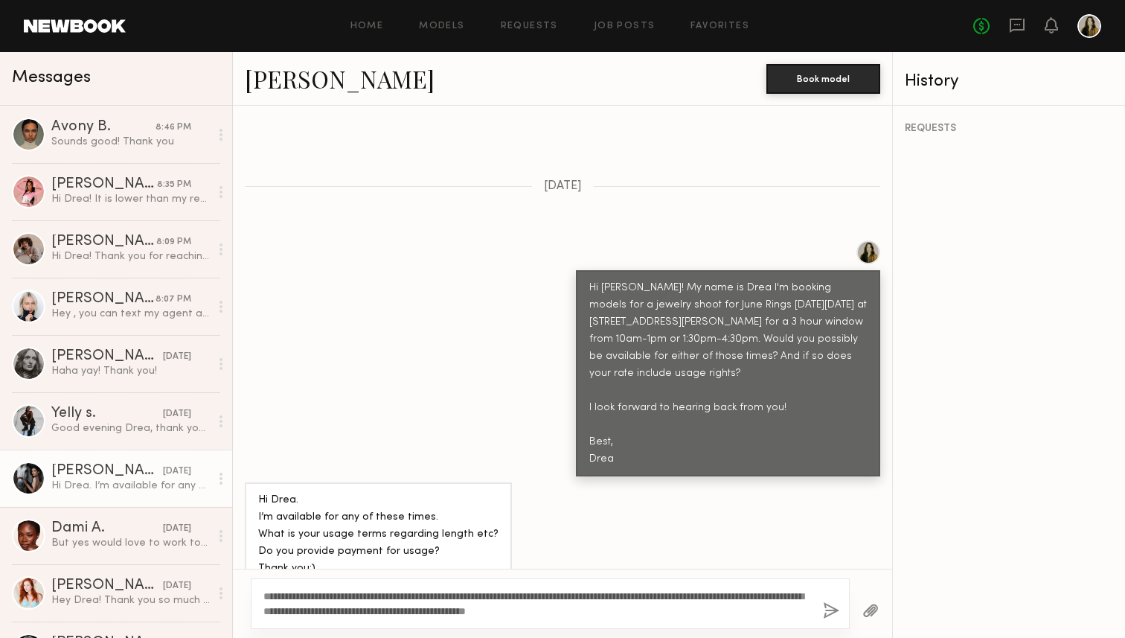
click at [827, 605] on button "button" at bounding box center [831, 611] width 16 height 19
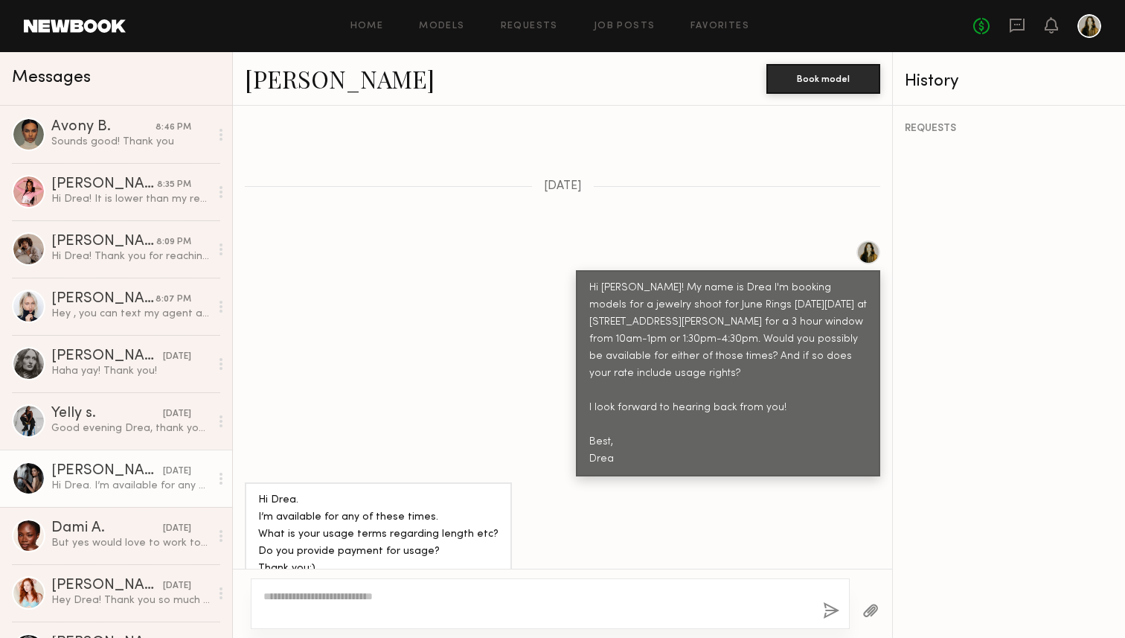
scroll to position [778, 0]
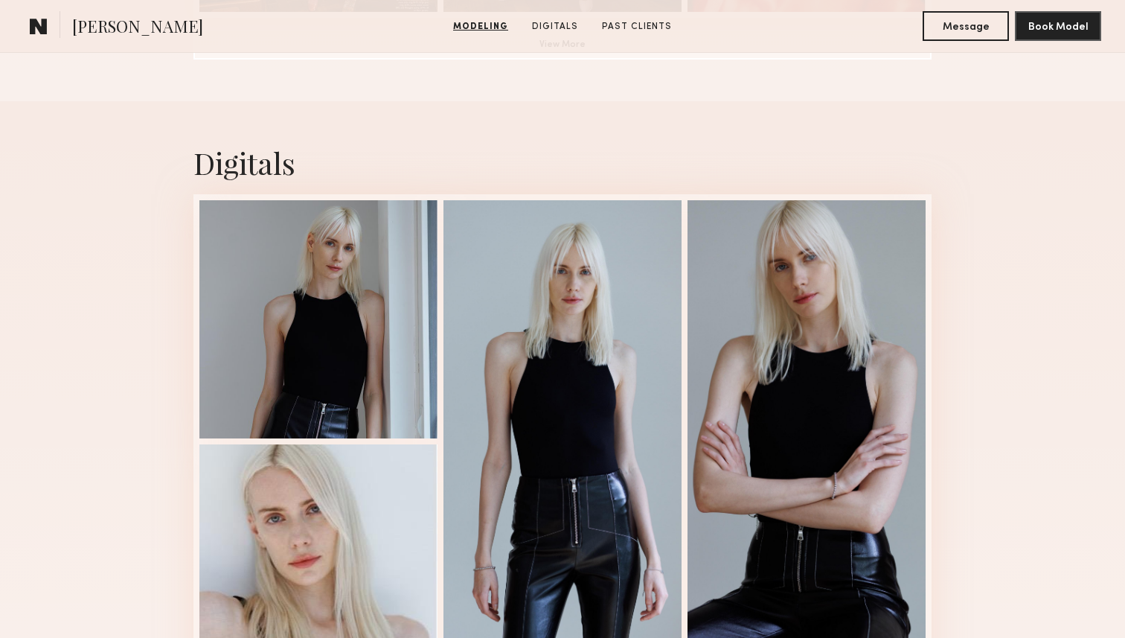
scroll to position [1405, 0]
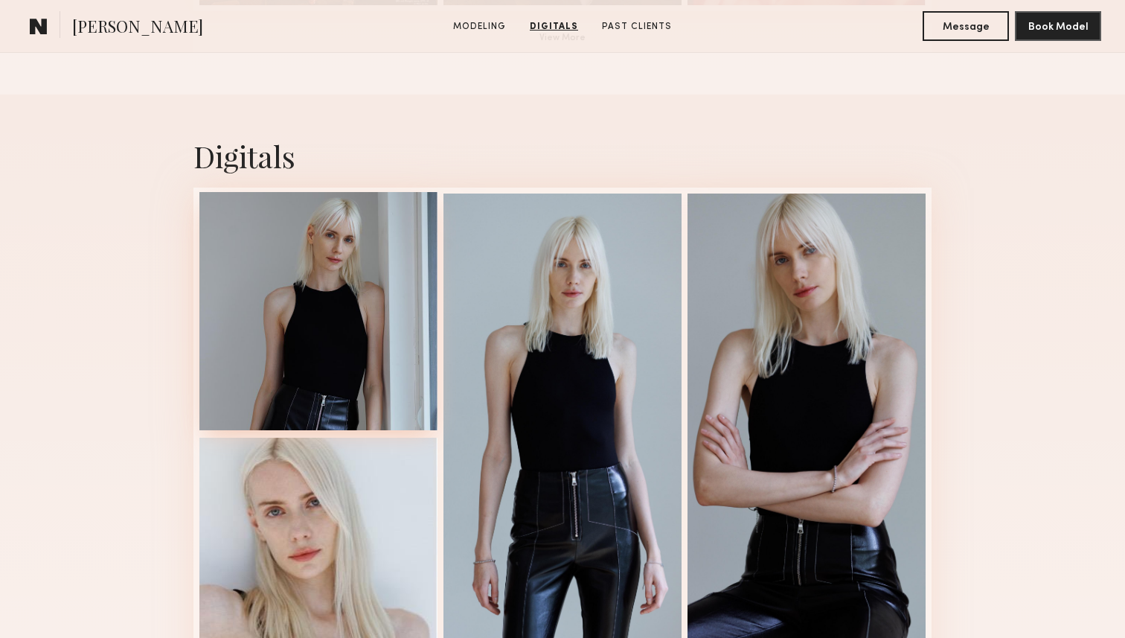
click at [287, 338] on div at bounding box center [318, 311] width 238 height 238
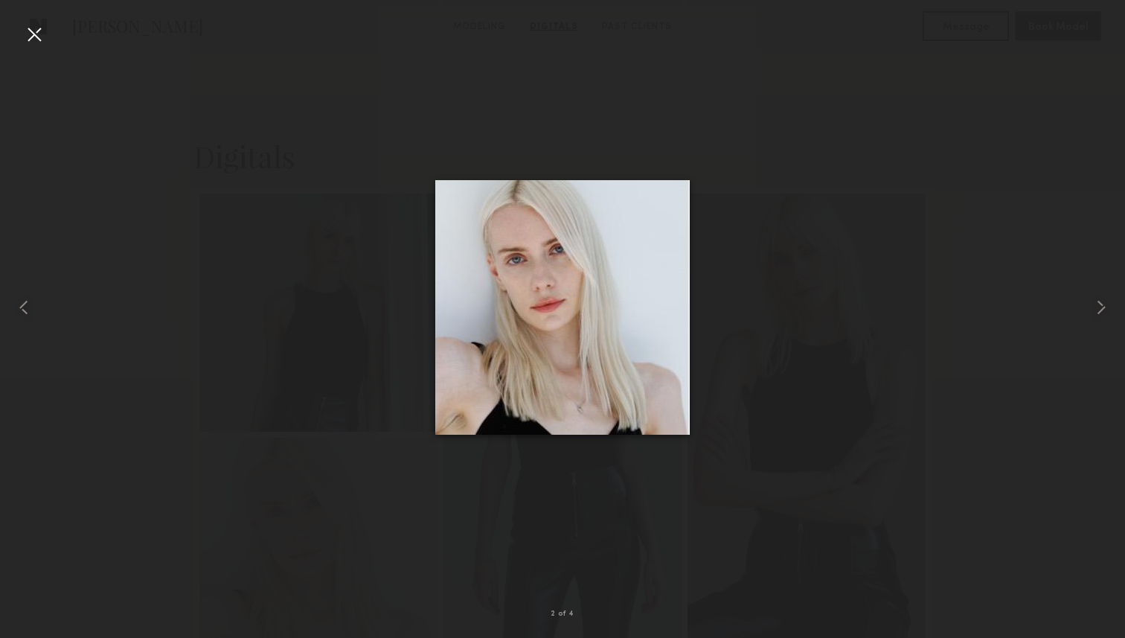
click at [40, 44] on div at bounding box center [34, 34] width 24 height 24
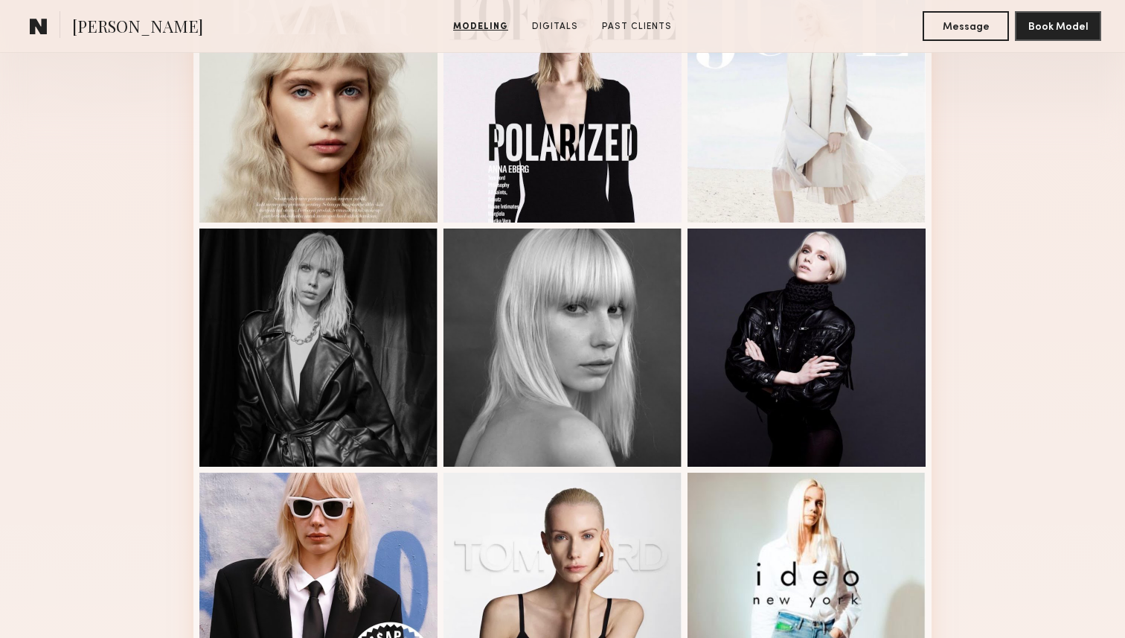
scroll to position [0, 0]
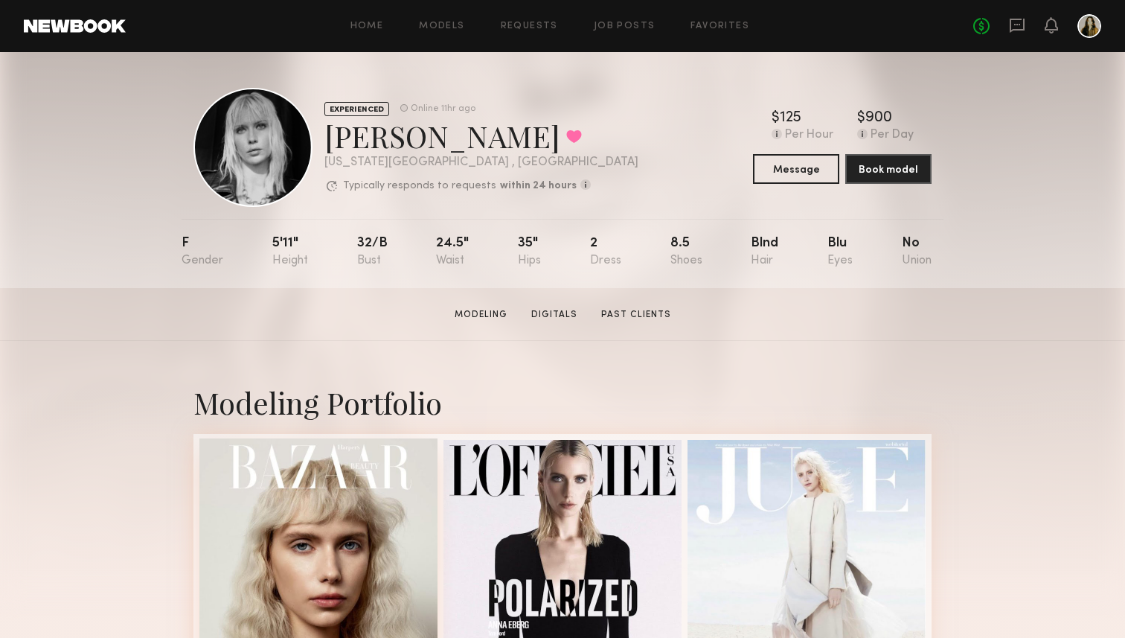
click at [310, 503] on div at bounding box center [318, 557] width 238 height 238
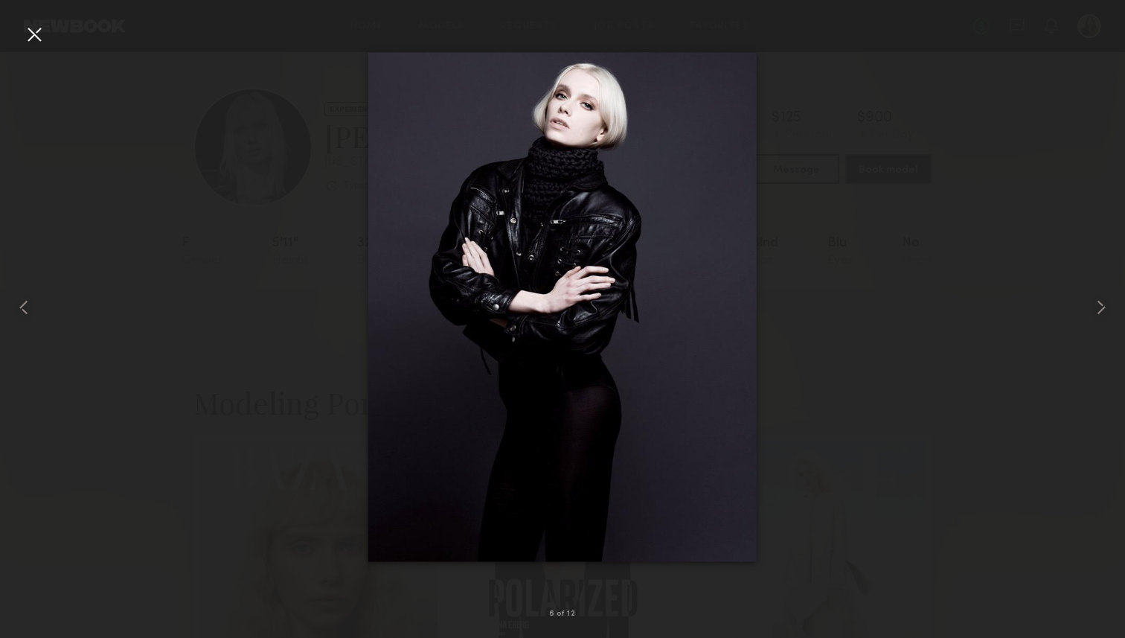
click at [978, 177] on div at bounding box center [562, 307] width 1125 height 566
click at [33, 33] on div at bounding box center [34, 34] width 24 height 24
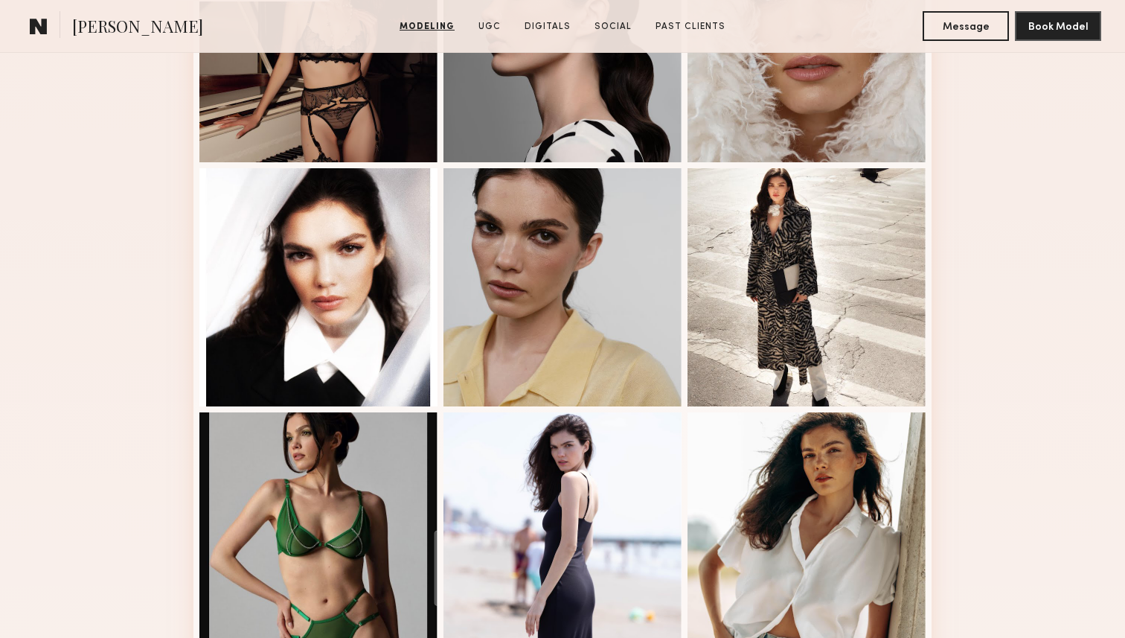
scroll to position [761, 0]
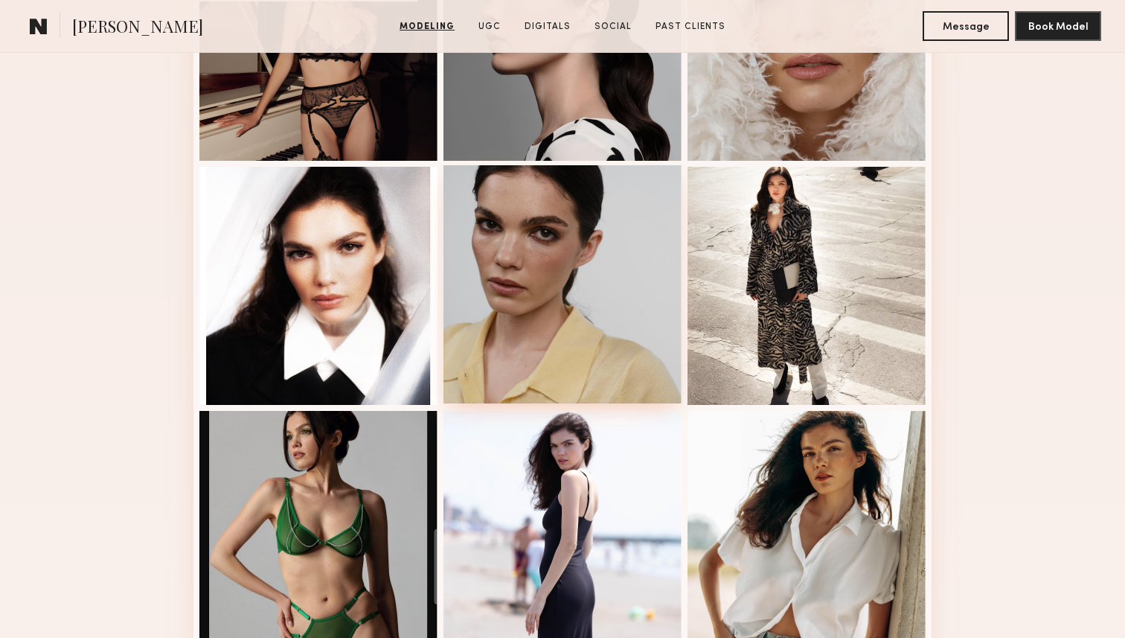
click at [530, 278] on div at bounding box center [562, 284] width 238 height 238
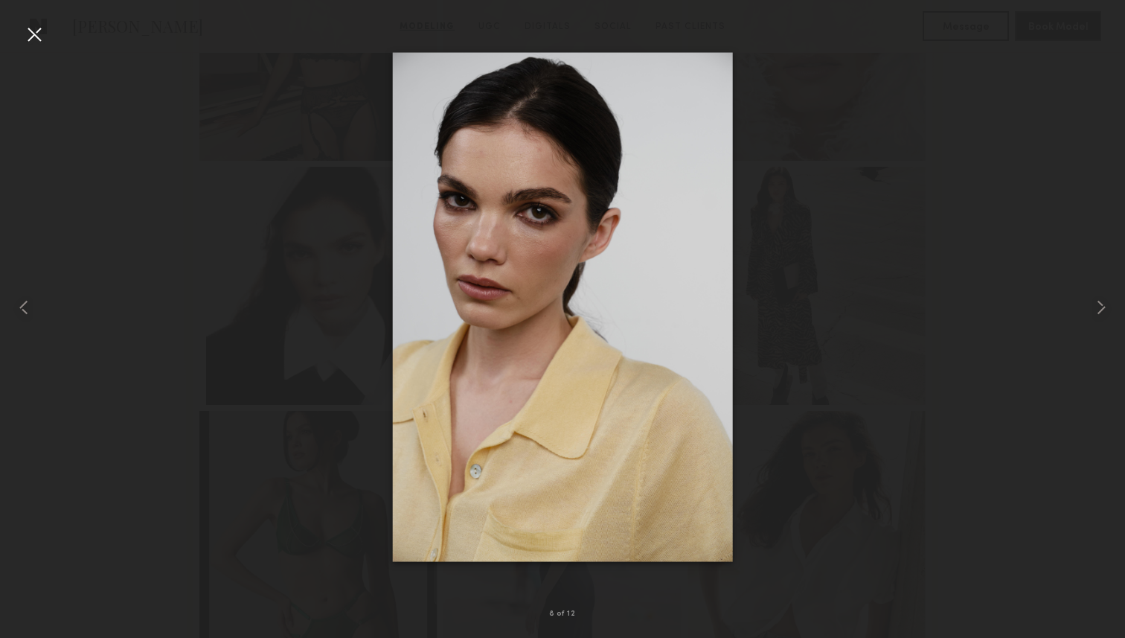
click at [995, 434] on div at bounding box center [562, 307] width 1125 height 566
click at [23, 29] on div at bounding box center [34, 34] width 24 height 24
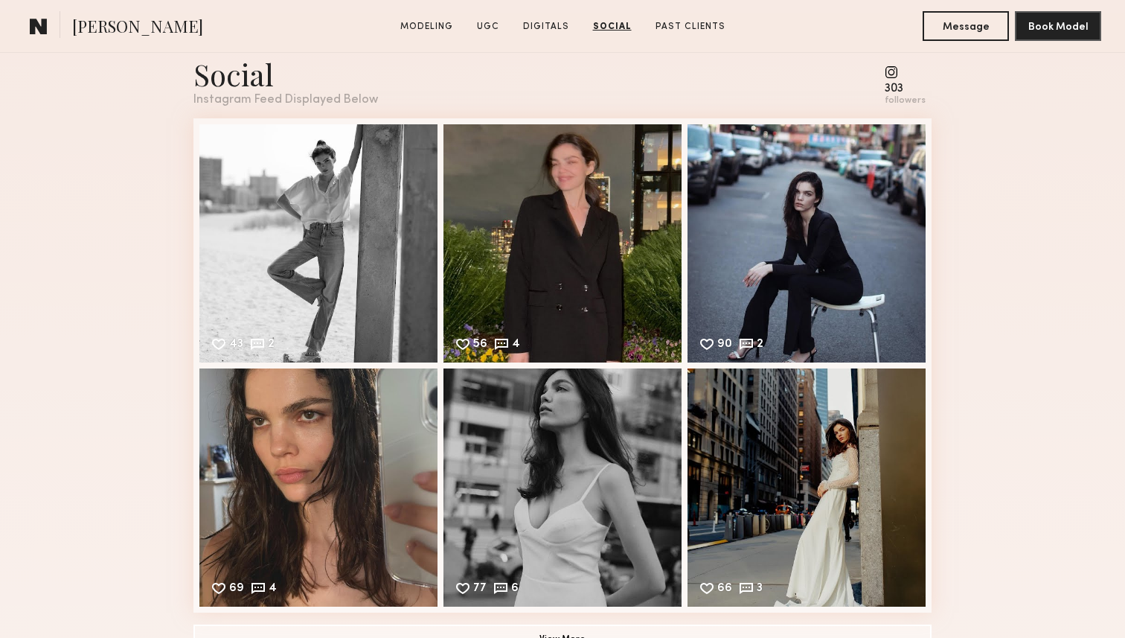
scroll to position [2762, 0]
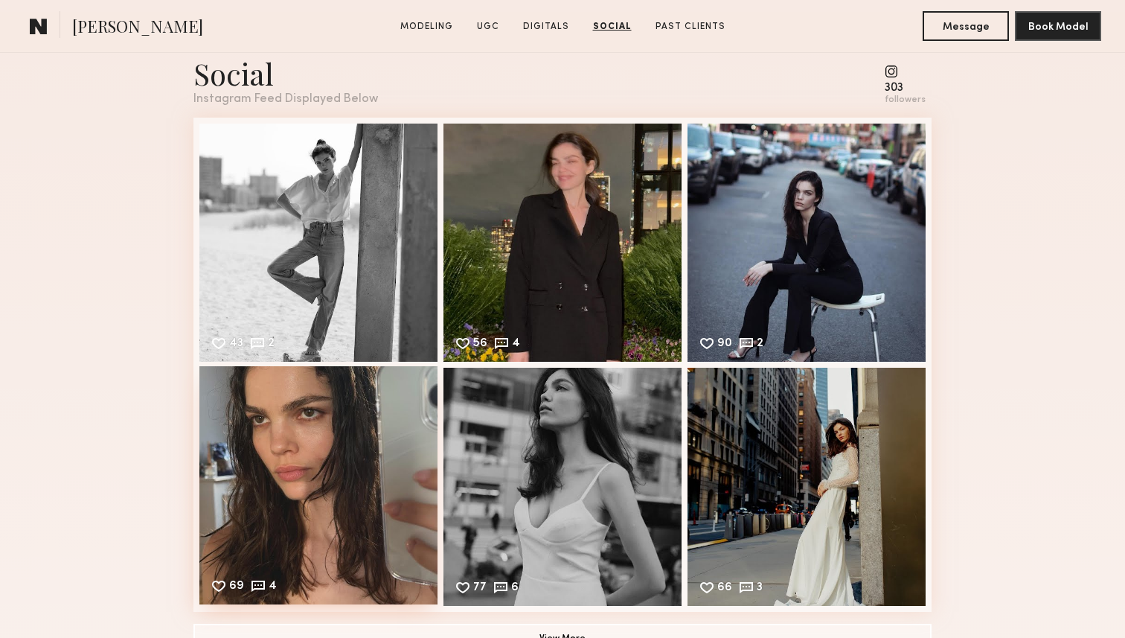
click at [410, 458] on div "69 4 Likes & comments displayed to show model’s engagement" at bounding box center [318, 485] width 238 height 238
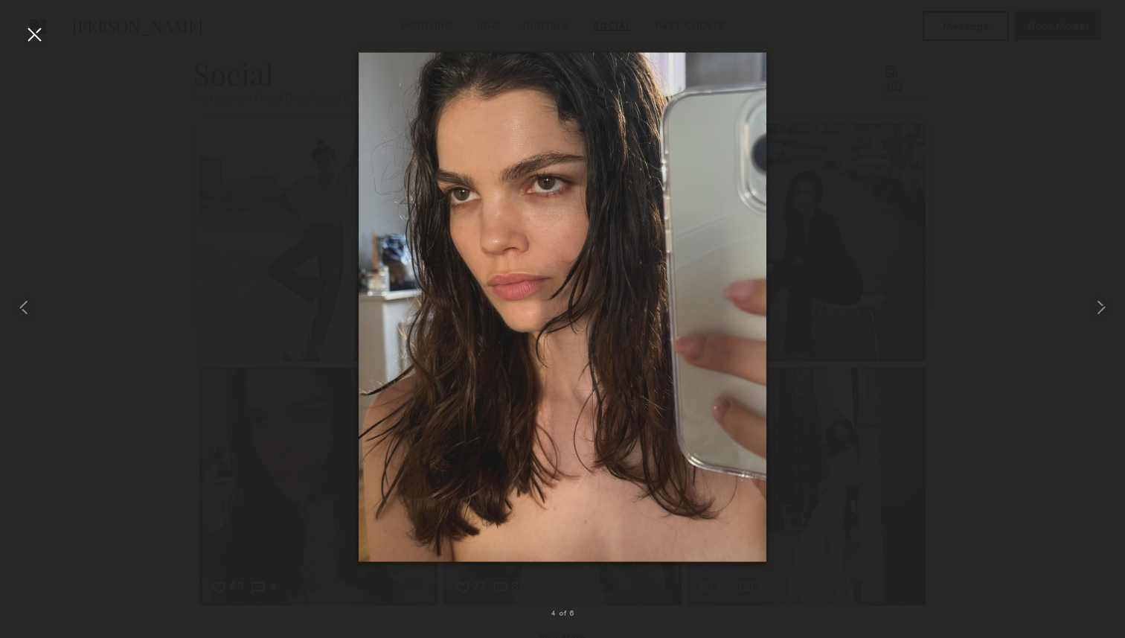
click at [981, 393] on div at bounding box center [562, 307] width 1125 height 566
click at [31, 35] on div at bounding box center [34, 34] width 24 height 24
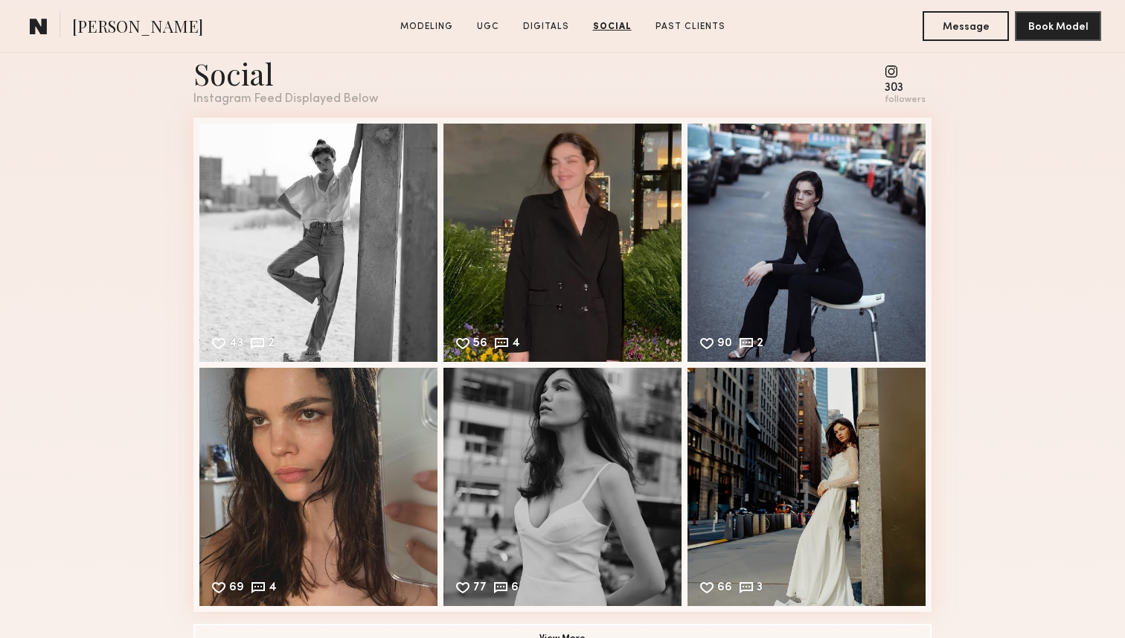
scroll to position [2864, 0]
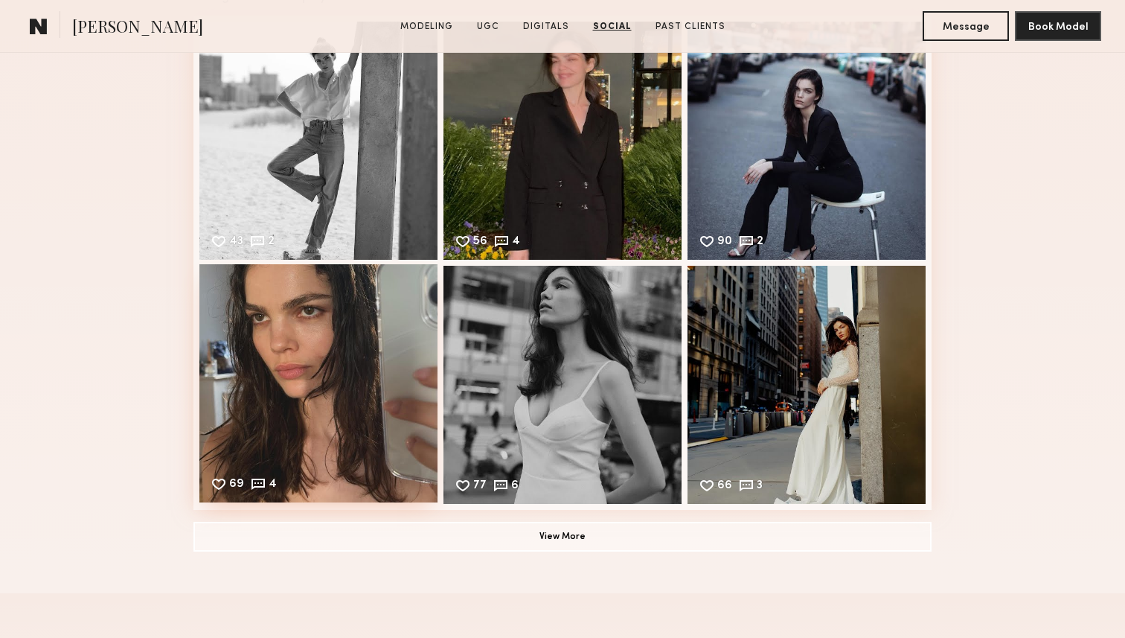
click at [280, 359] on div "69 4 Likes & comments displayed to show model’s engagement" at bounding box center [318, 383] width 238 height 238
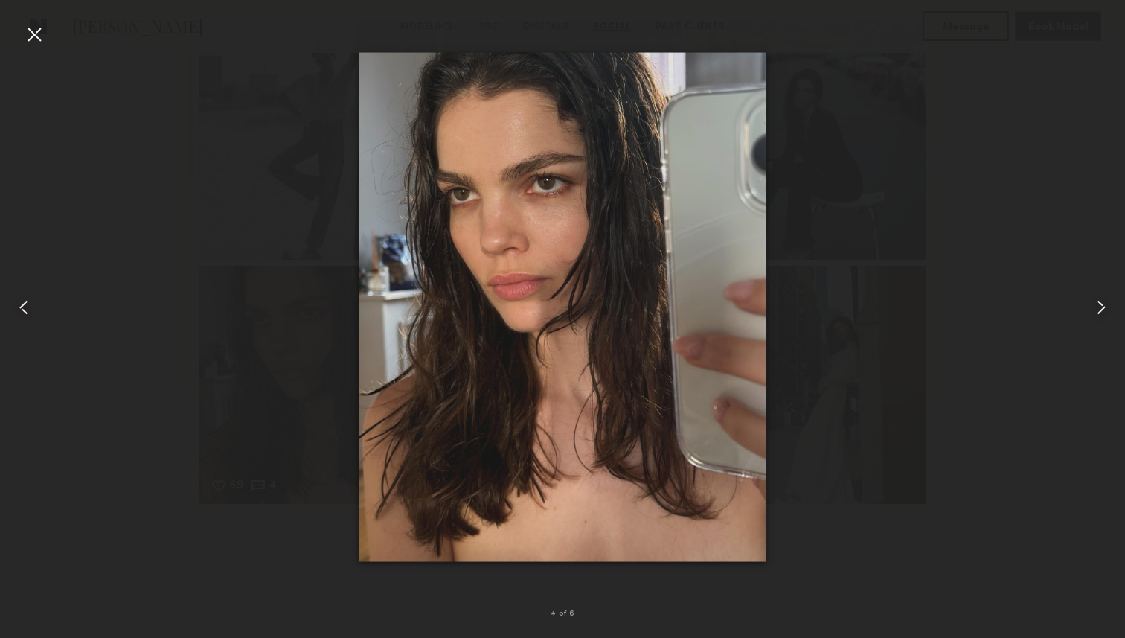
click at [985, 175] on div at bounding box center [562, 307] width 1125 height 566
click at [36, 32] on div at bounding box center [34, 34] width 24 height 24
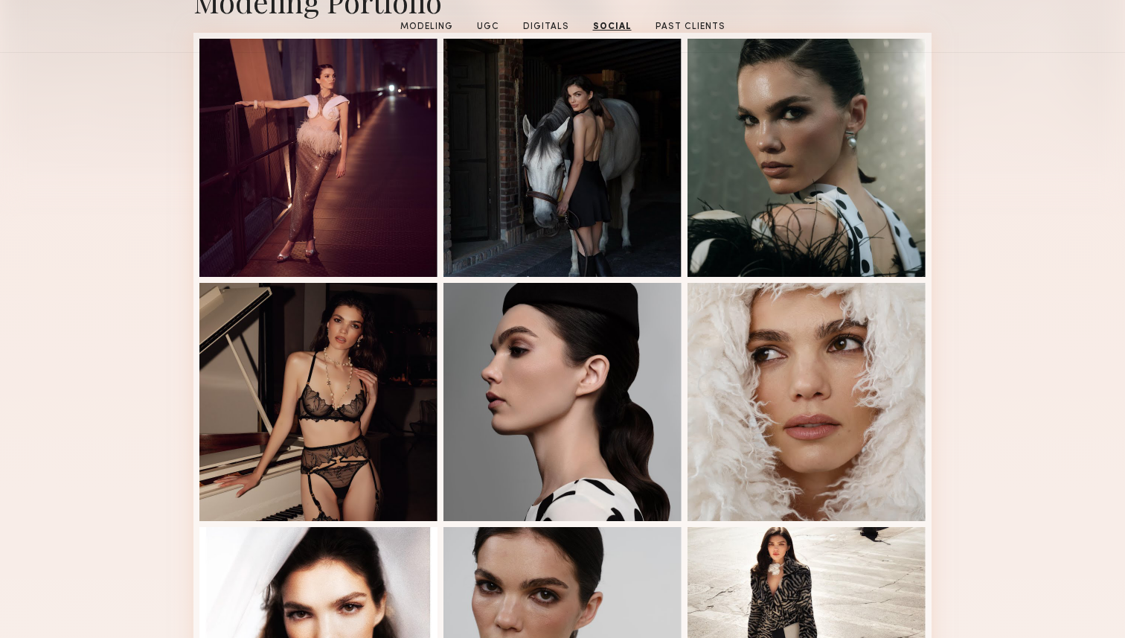
scroll to position [0, 0]
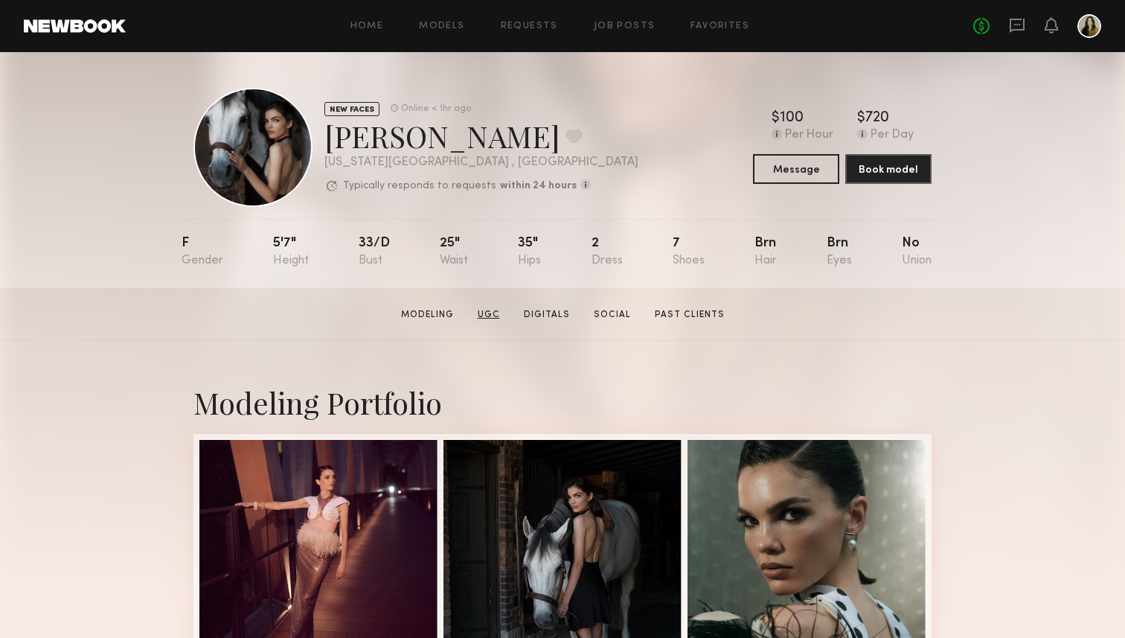
click at [490, 312] on link "UGC" at bounding box center [489, 314] width 34 height 13
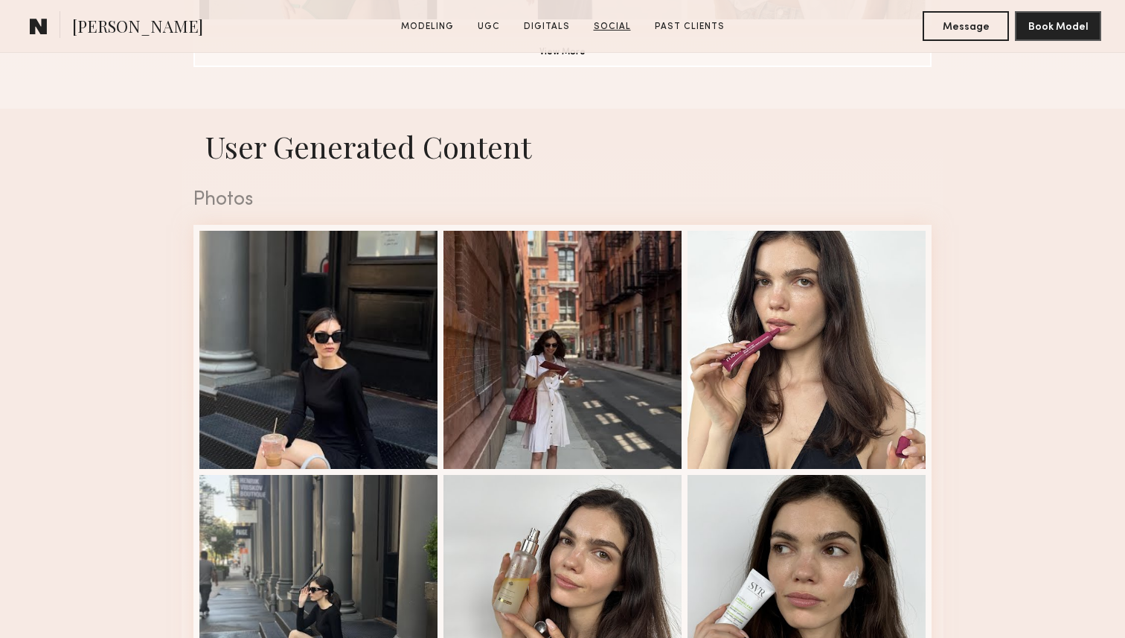
scroll to position [1408, 0]
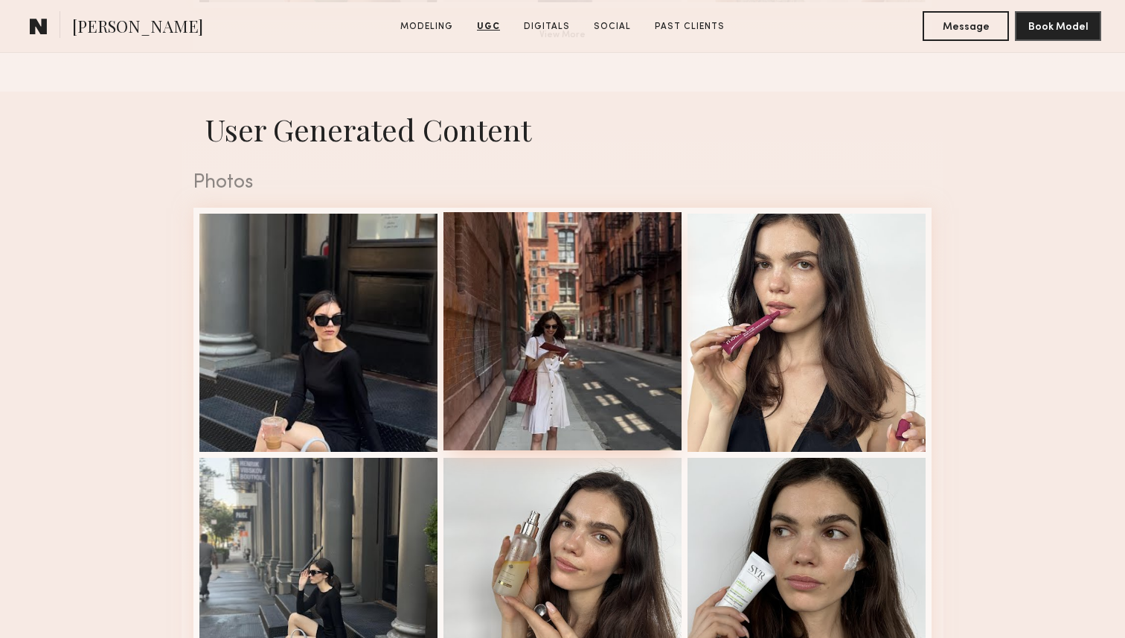
click at [558, 331] on div at bounding box center [562, 331] width 238 height 238
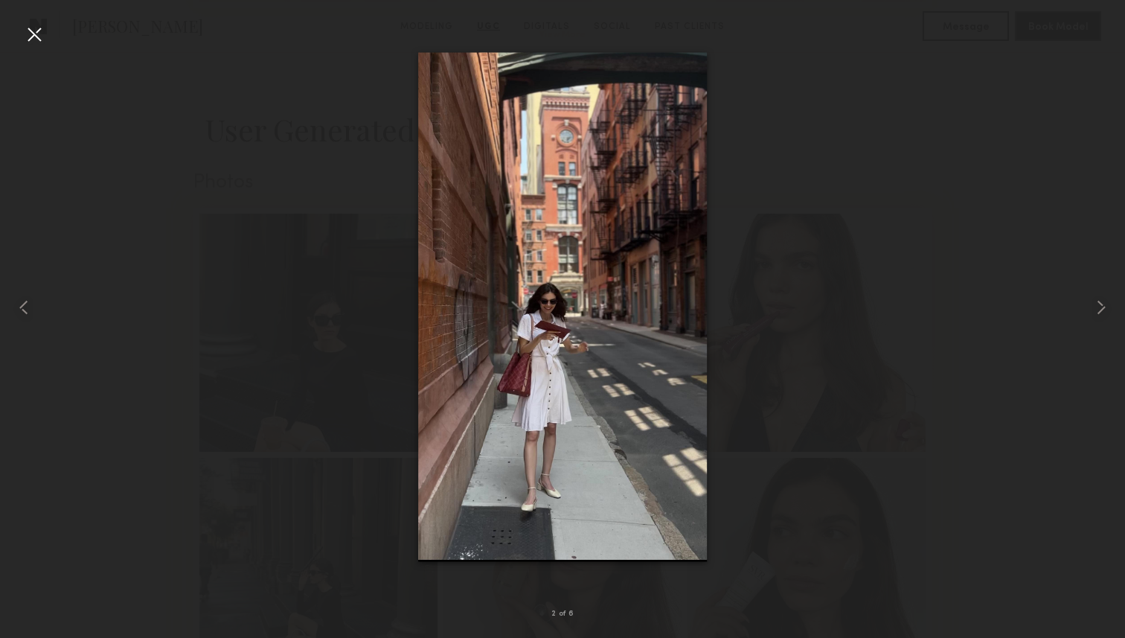
click at [38, 39] on div at bounding box center [34, 34] width 24 height 24
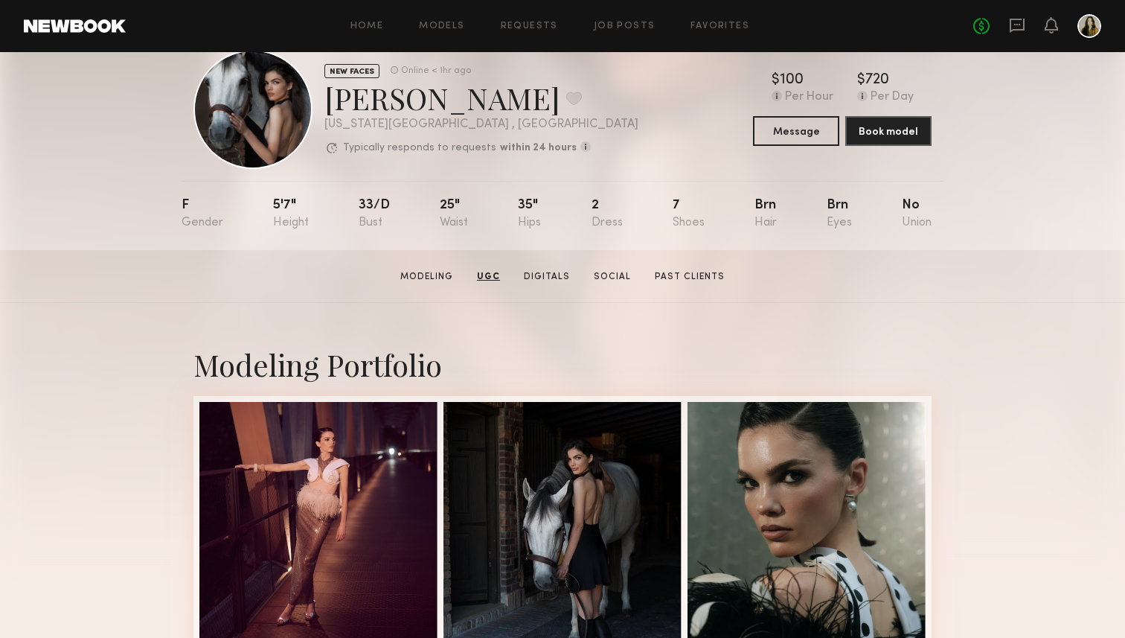
scroll to position [0, 0]
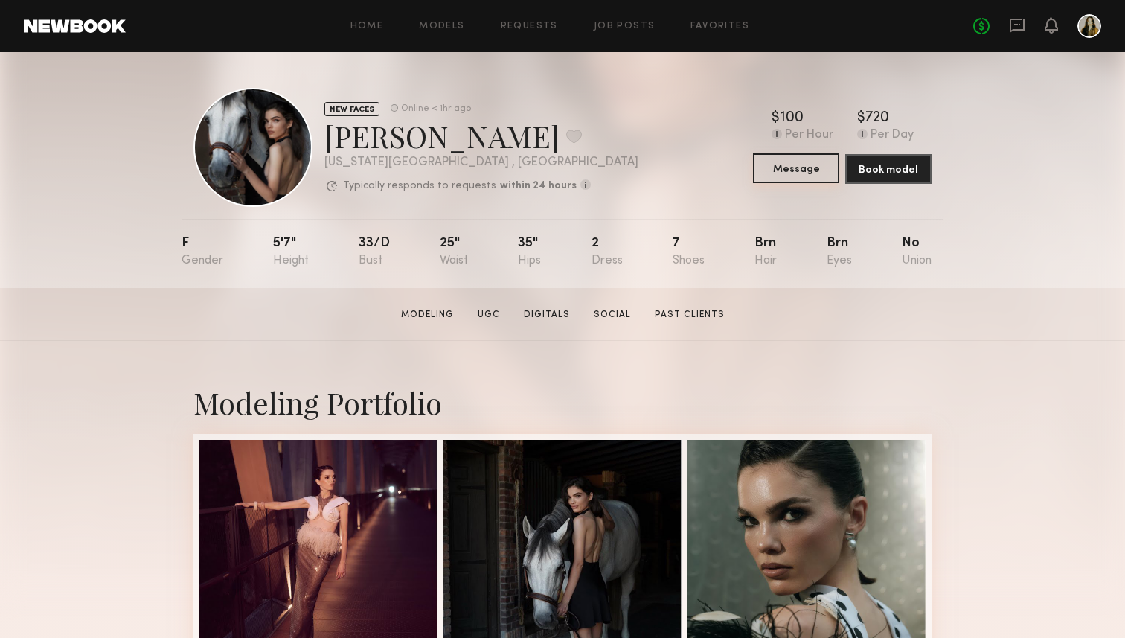
click at [803, 157] on button "Message" at bounding box center [796, 168] width 86 height 30
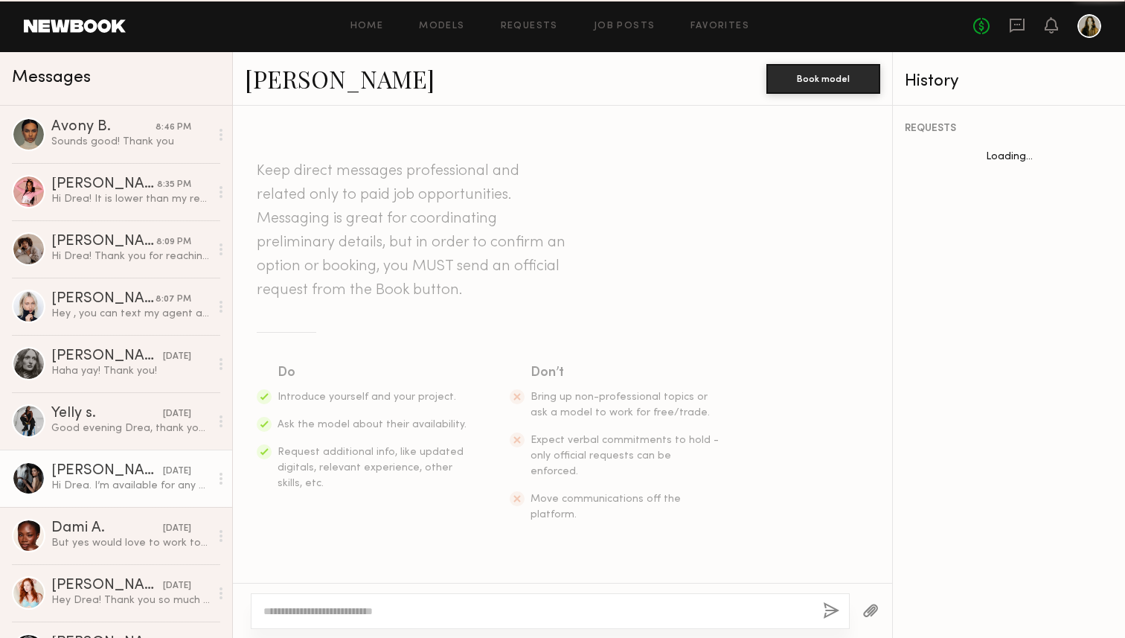
scroll to position [429, 0]
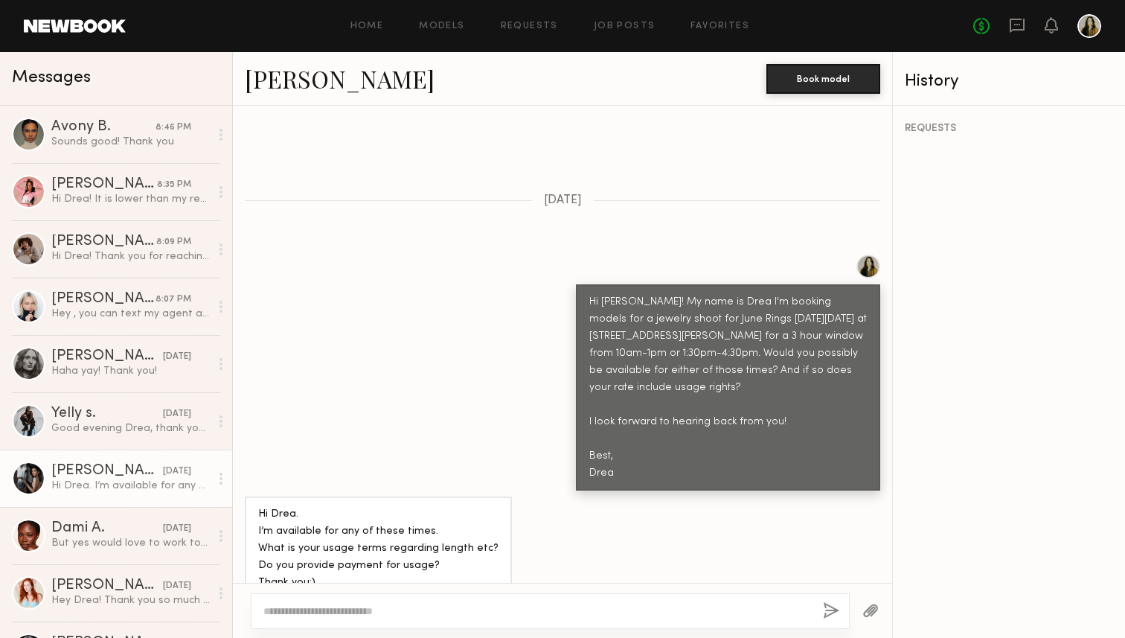
click at [417, 613] on textarea at bounding box center [537, 610] width 548 height 15
click at [446, 610] on textarea at bounding box center [537, 610] width 548 height 15
